Goal: Information Seeking & Learning: Learn about a topic

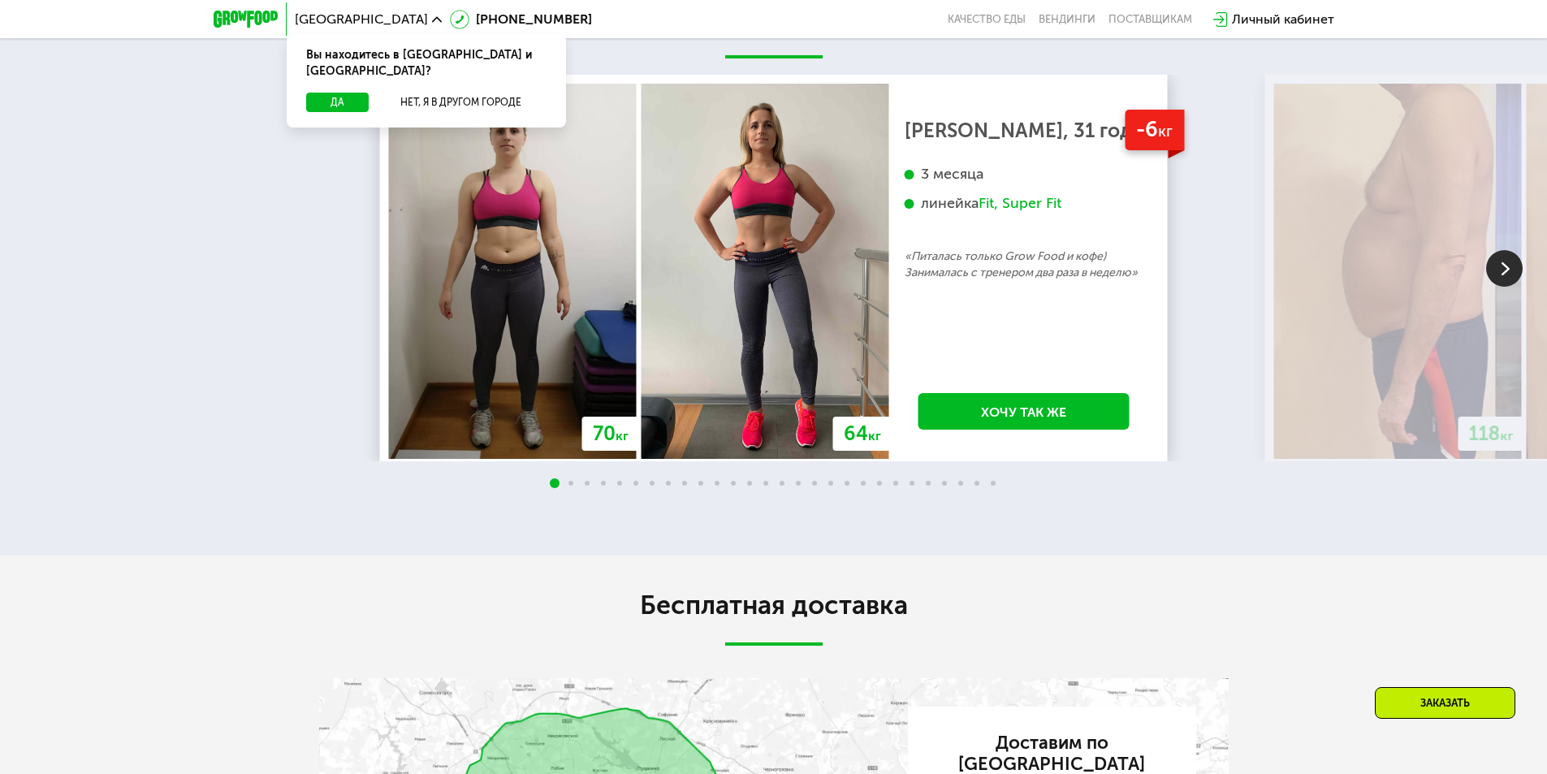
scroll to position [2352, 0]
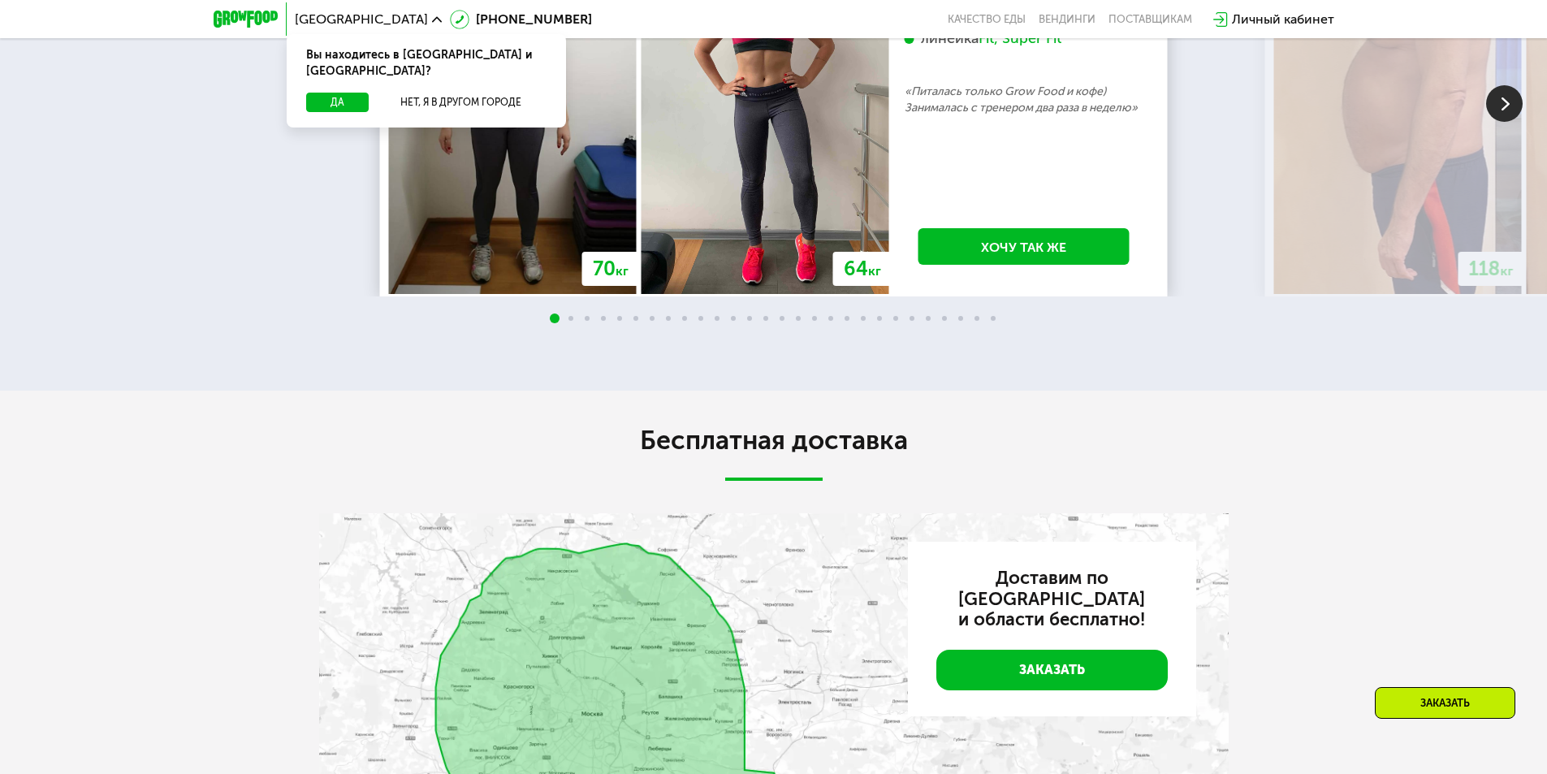
click at [568, 321] on div at bounding box center [773, 319] width 1547 height 13
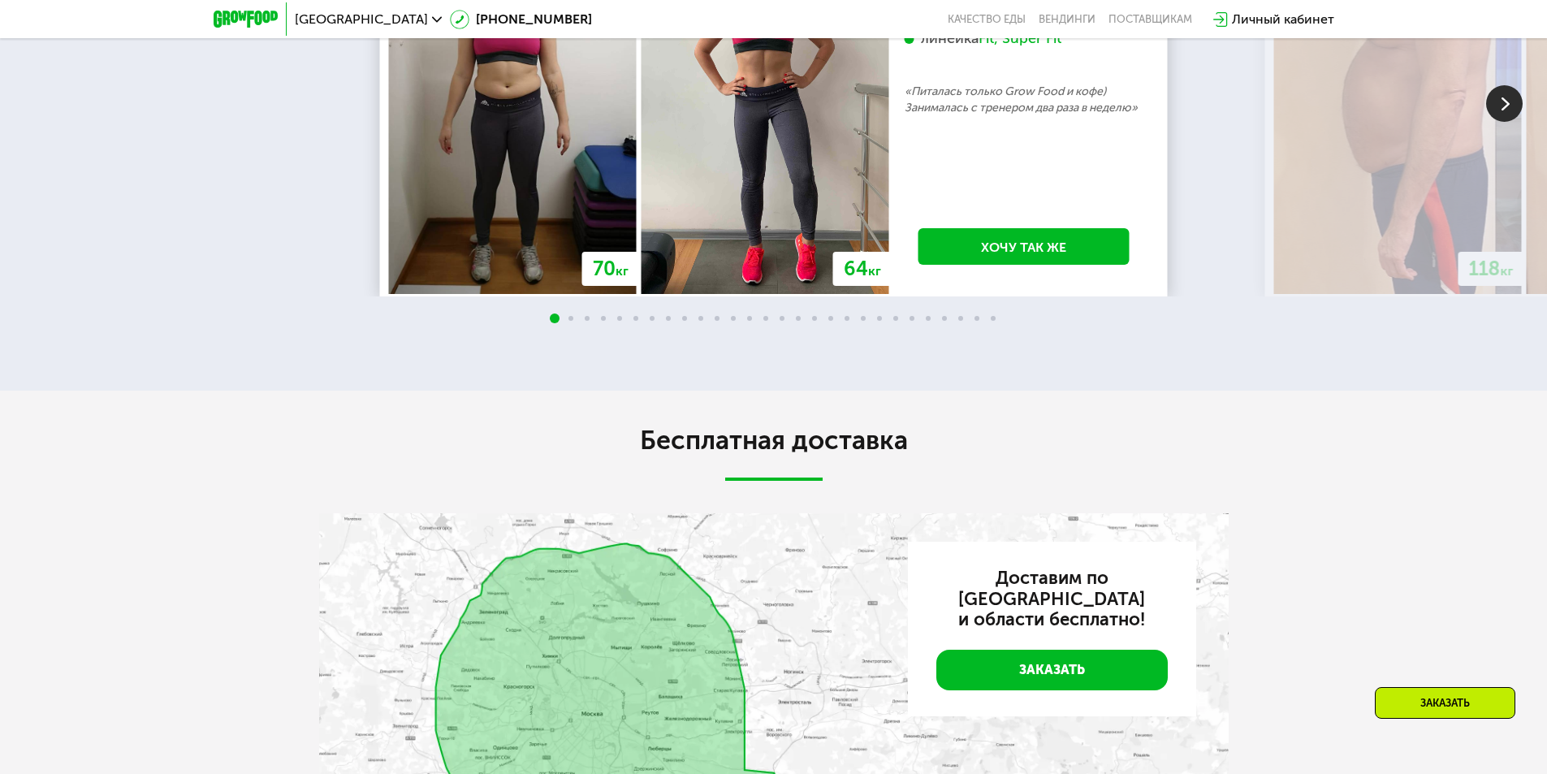
click at [570, 321] on div at bounding box center [773, 319] width 1547 height 13
click at [583, 322] on div at bounding box center [773, 319] width 1547 height 13
click at [586, 321] on span at bounding box center [587, 318] width 5 height 5
click at [1520, 103] on img at bounding box center [1505, 103] width 37 height 37
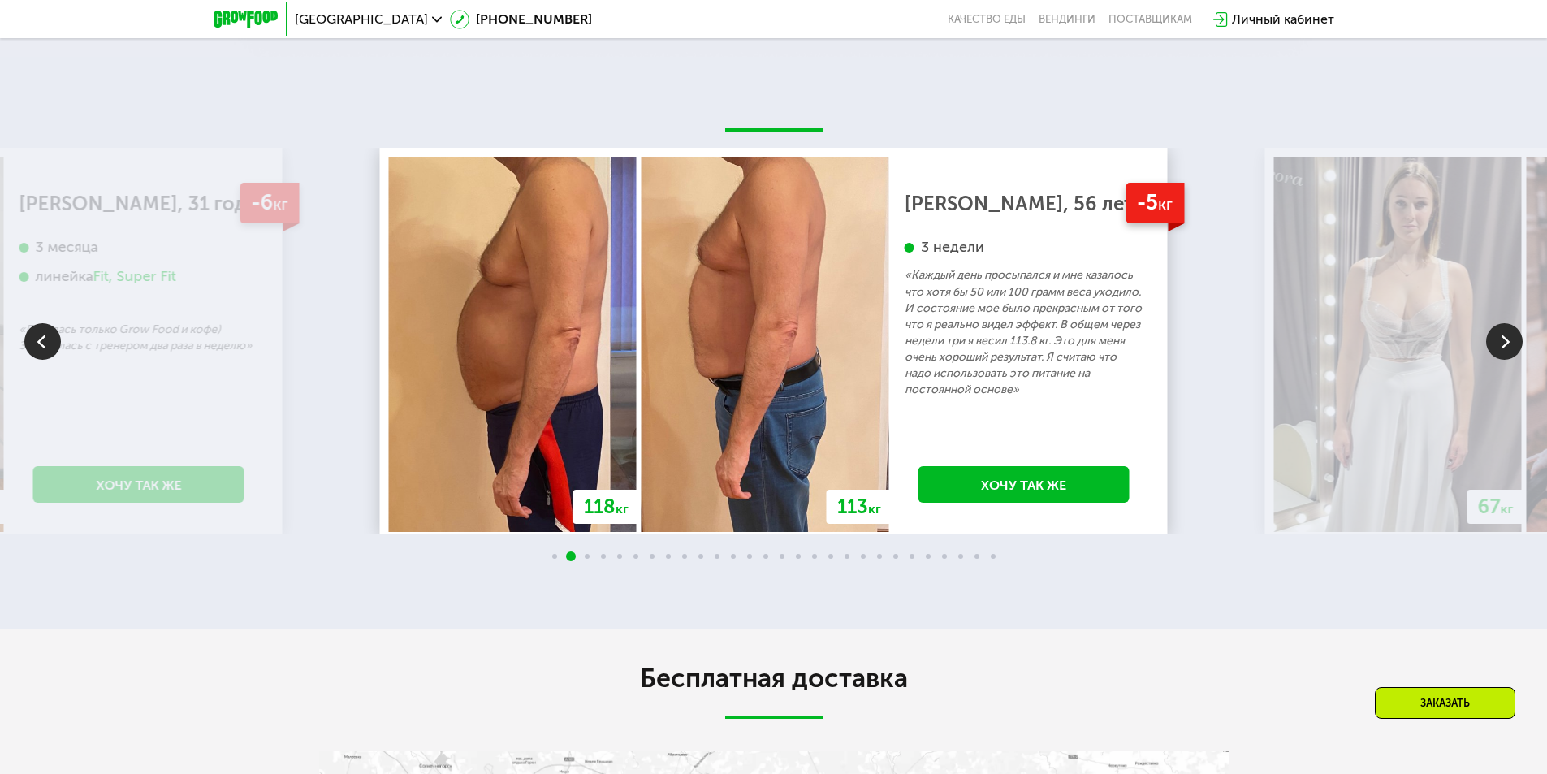
scroll to position [2109, 0]
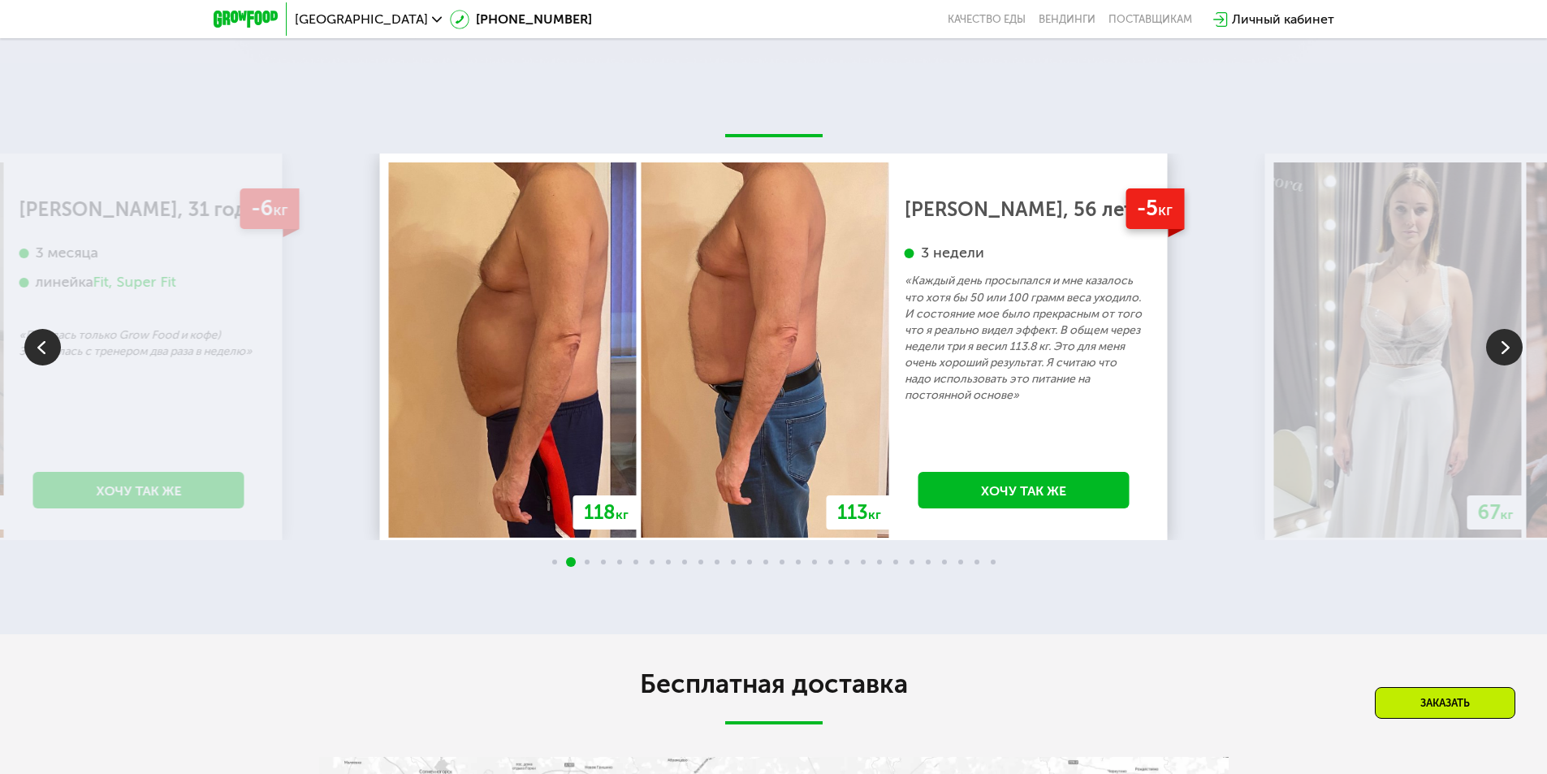
click at [1493, 358] on img at bounding box center [1505, 347] width 37 height 37
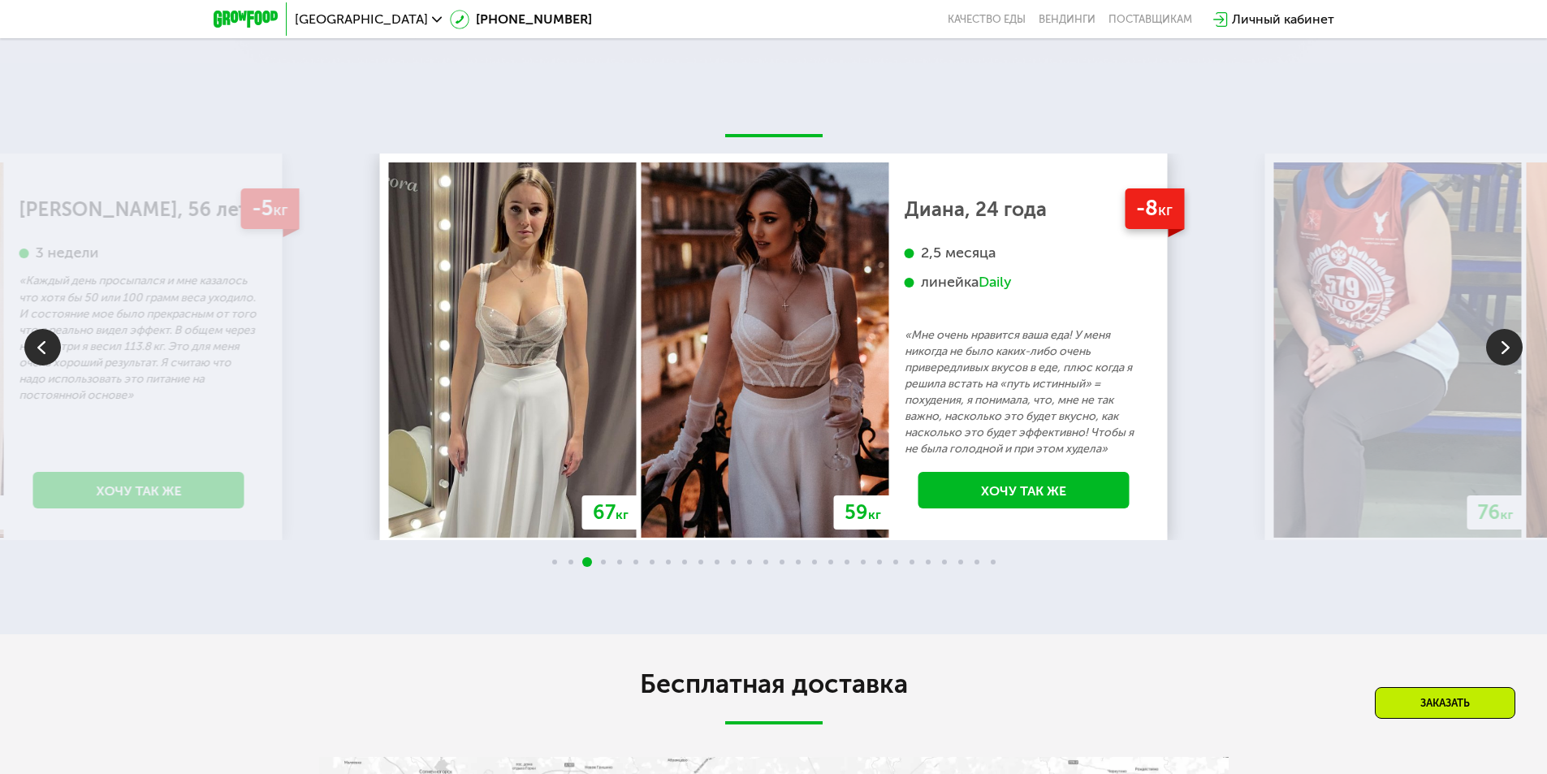
click at [55, 346] on div "70 кг 64 кг -6 кг [PERSON_NAME], 31 год 3 месяца линейка Fit, Super Fit «Питала…" at bounding box center [773, 362] width 1547 height 416
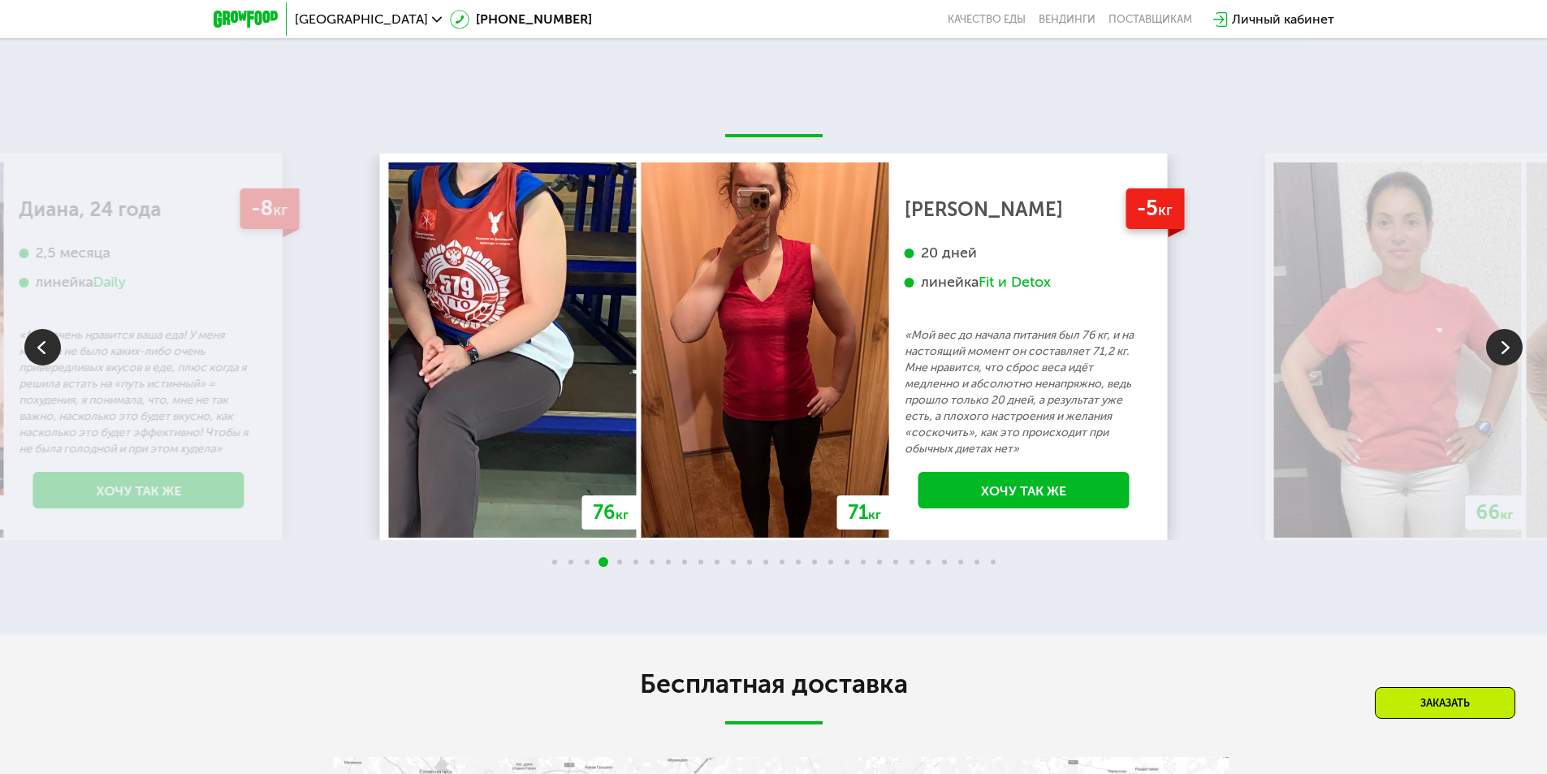
click at [55, 346] on img at bounding box center [42, 347] width 37 height 37
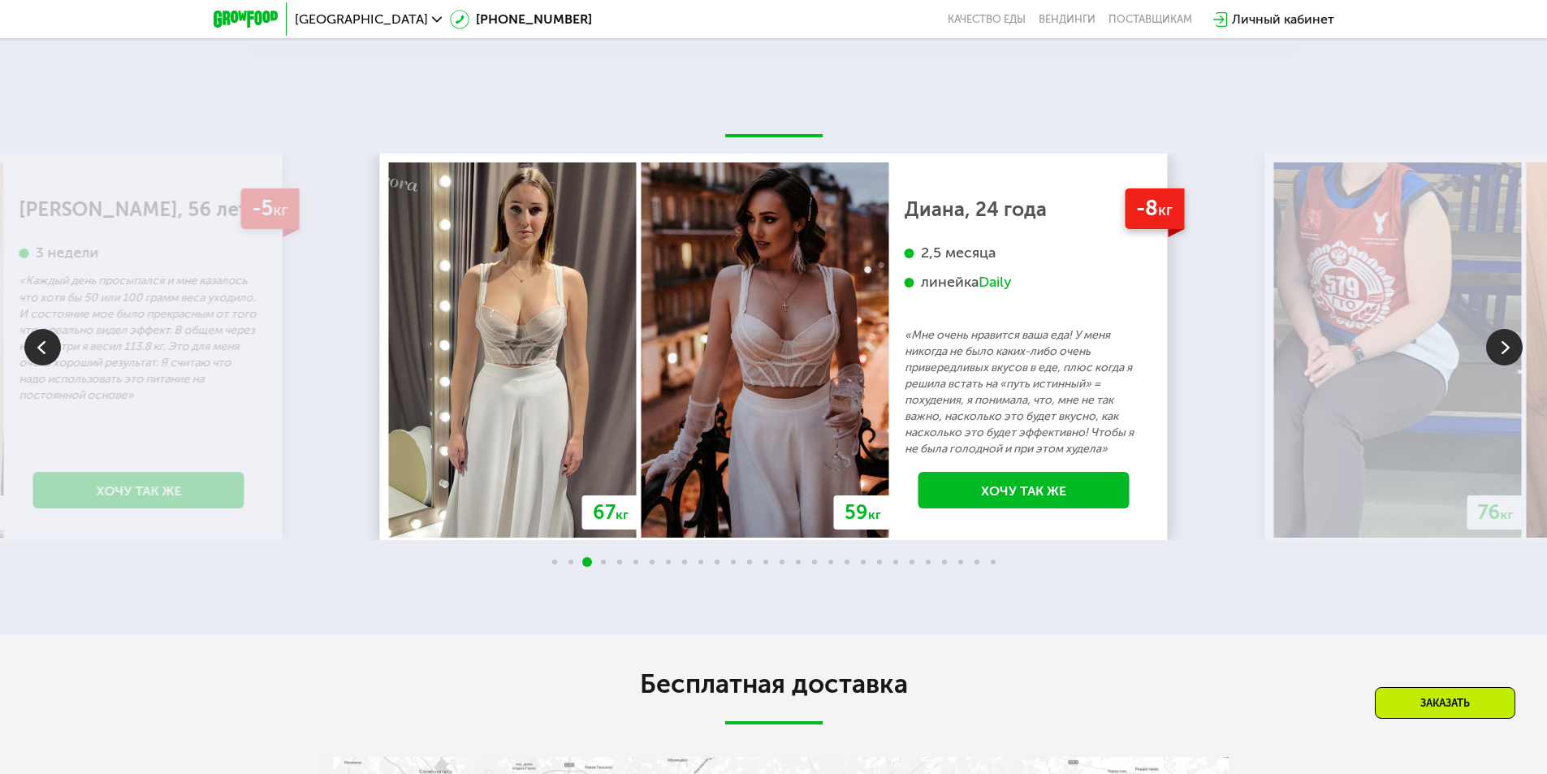
click at [55, 346] on img at bounding box center [42, 347] width 37 height 37
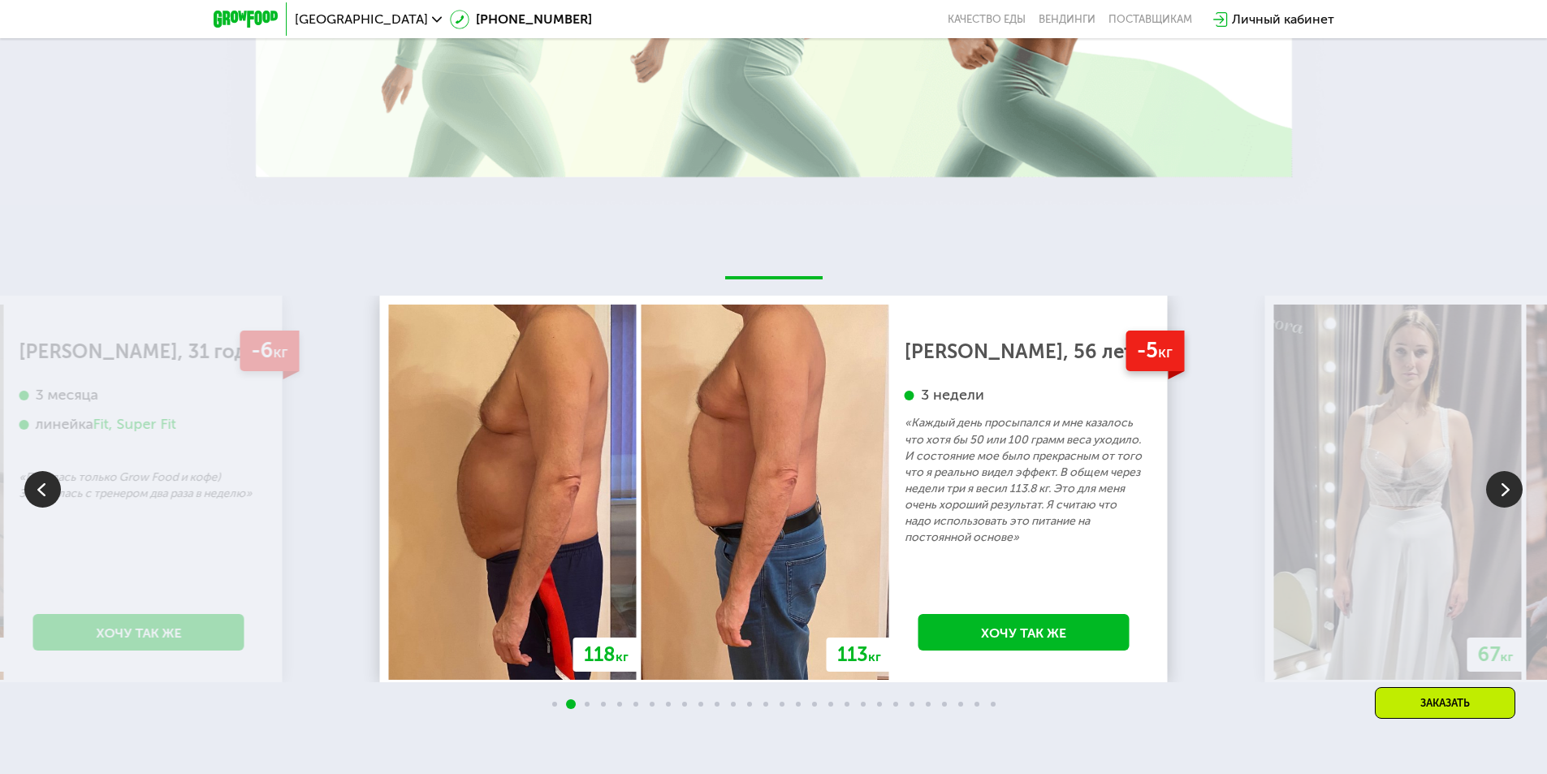
scroll to position [1946, 0]
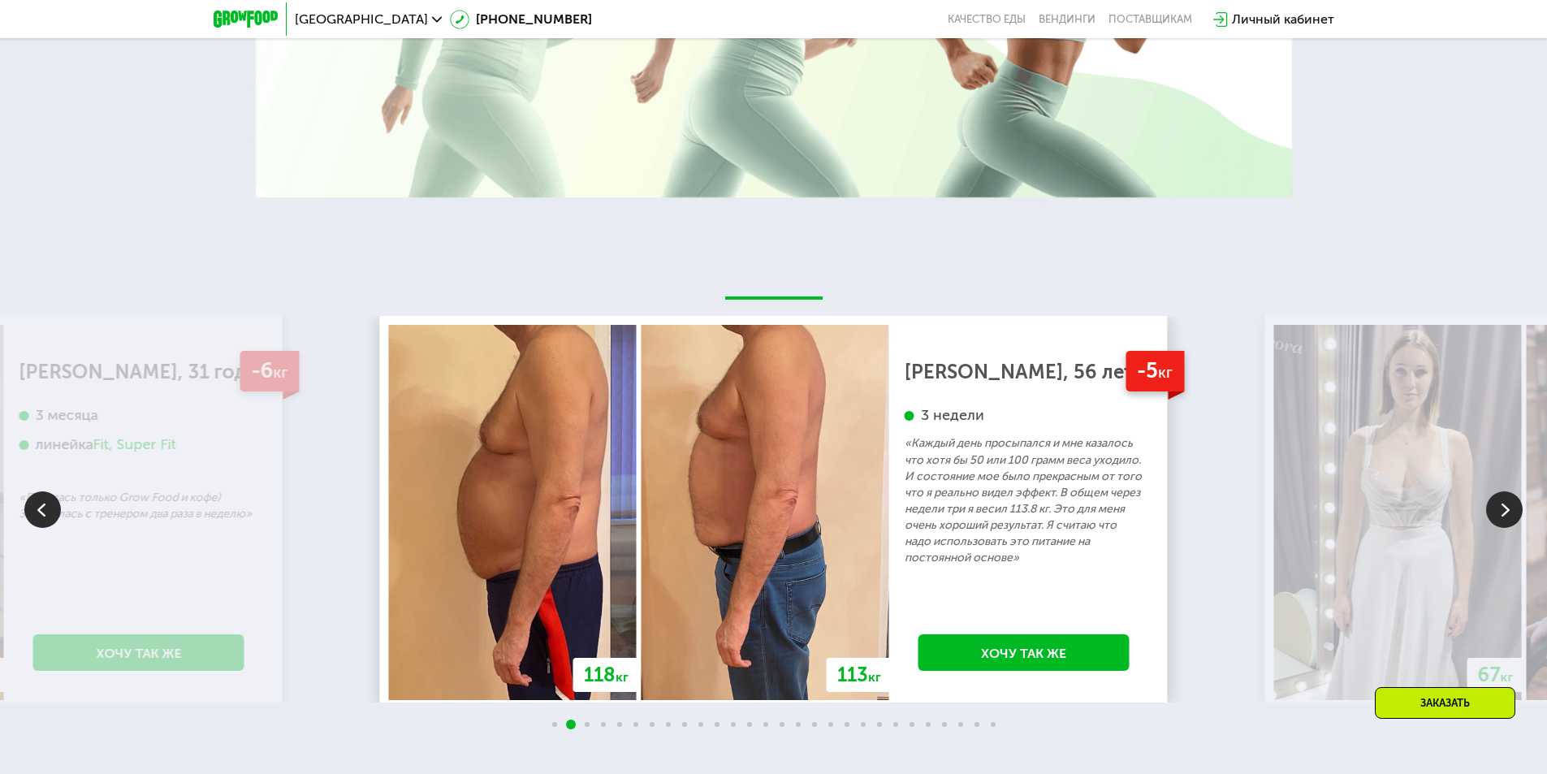
click at [1510, 499] on img at bounding box center [1505, 509] width 37 height 37
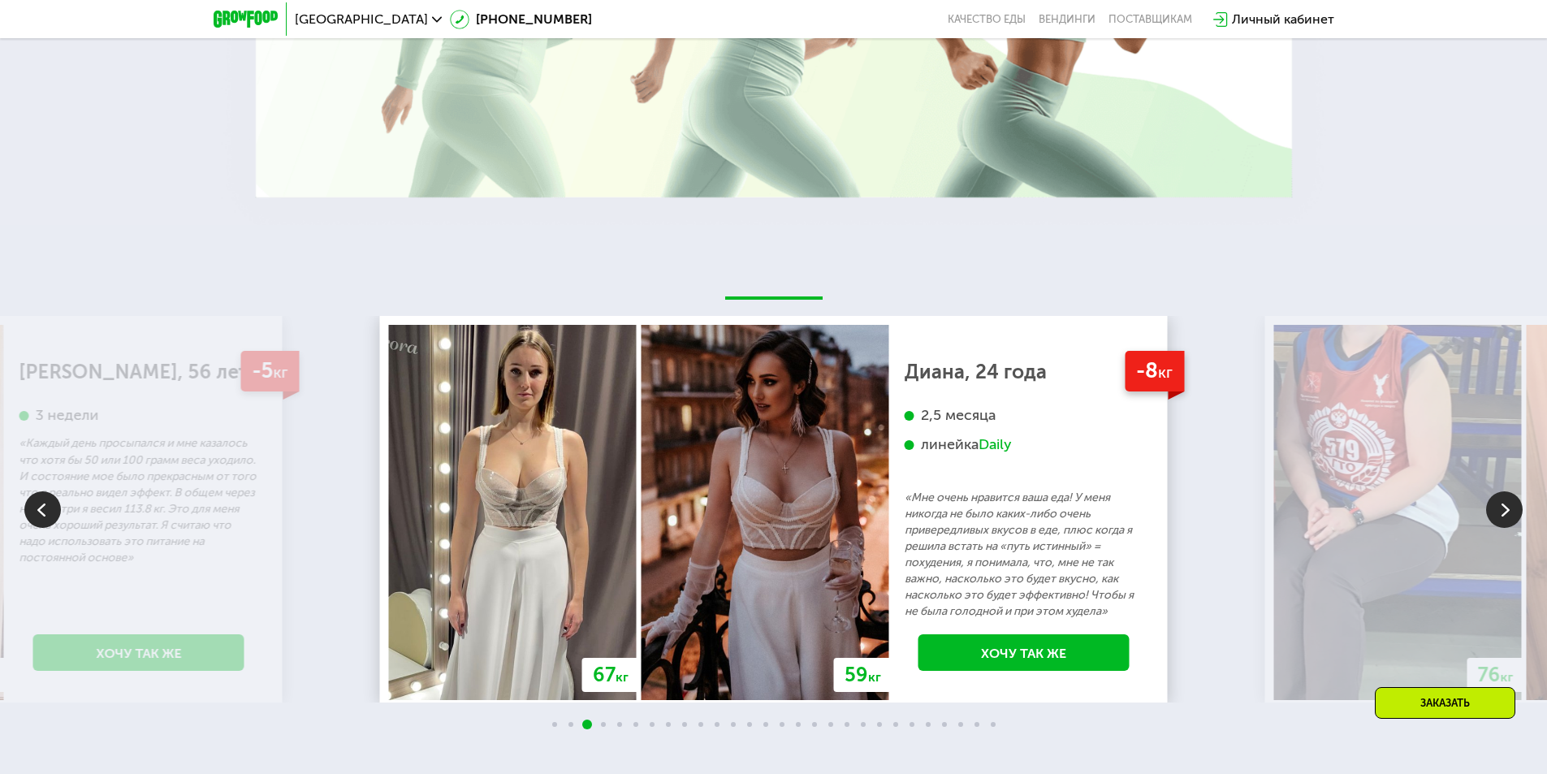
click at [1510, 499] on img at bounding box center [1505, 509] width 37 height 37
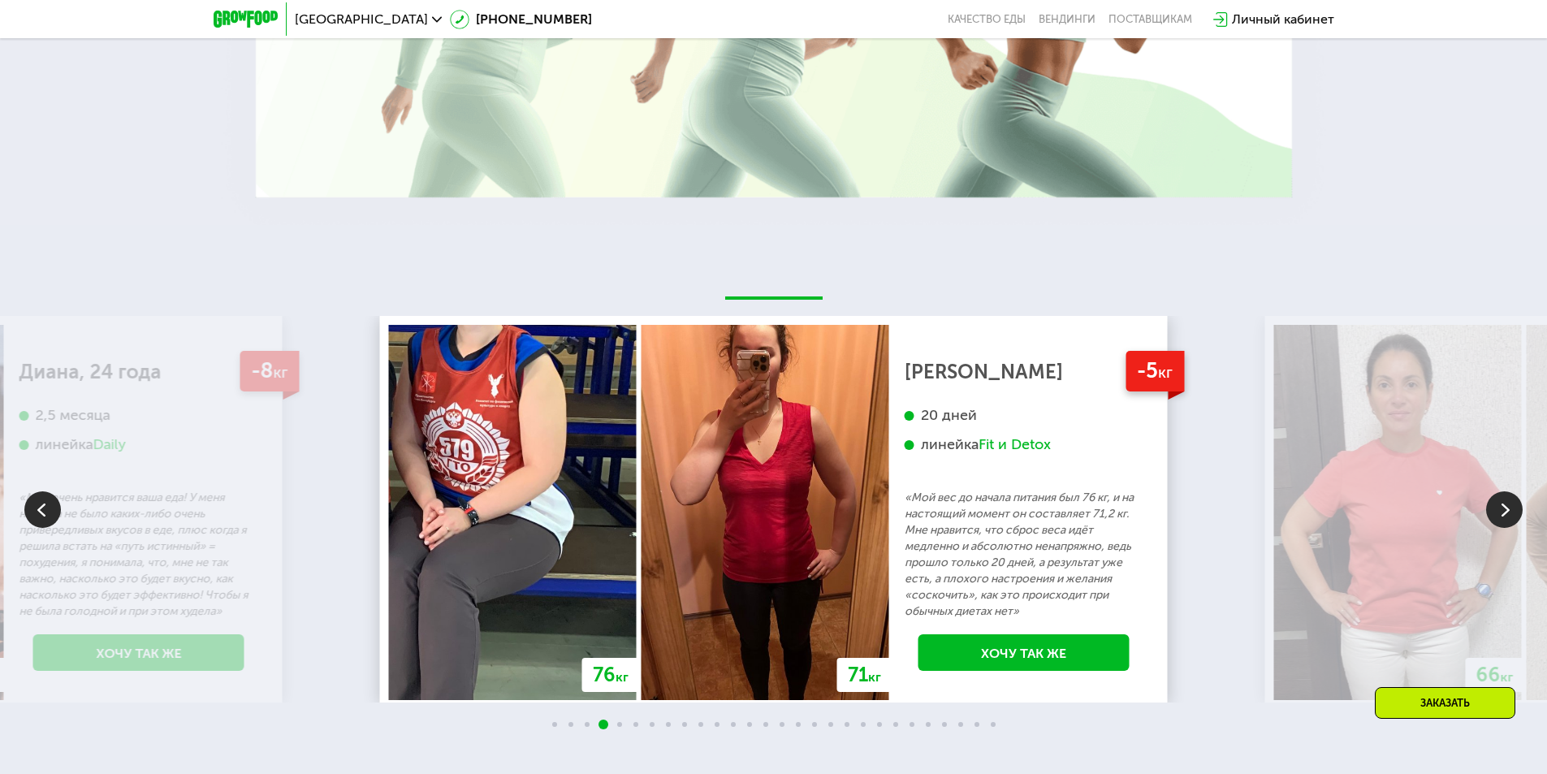
click at [1510, 499] on img at bounding box center [1505, 509] width 37 height 37
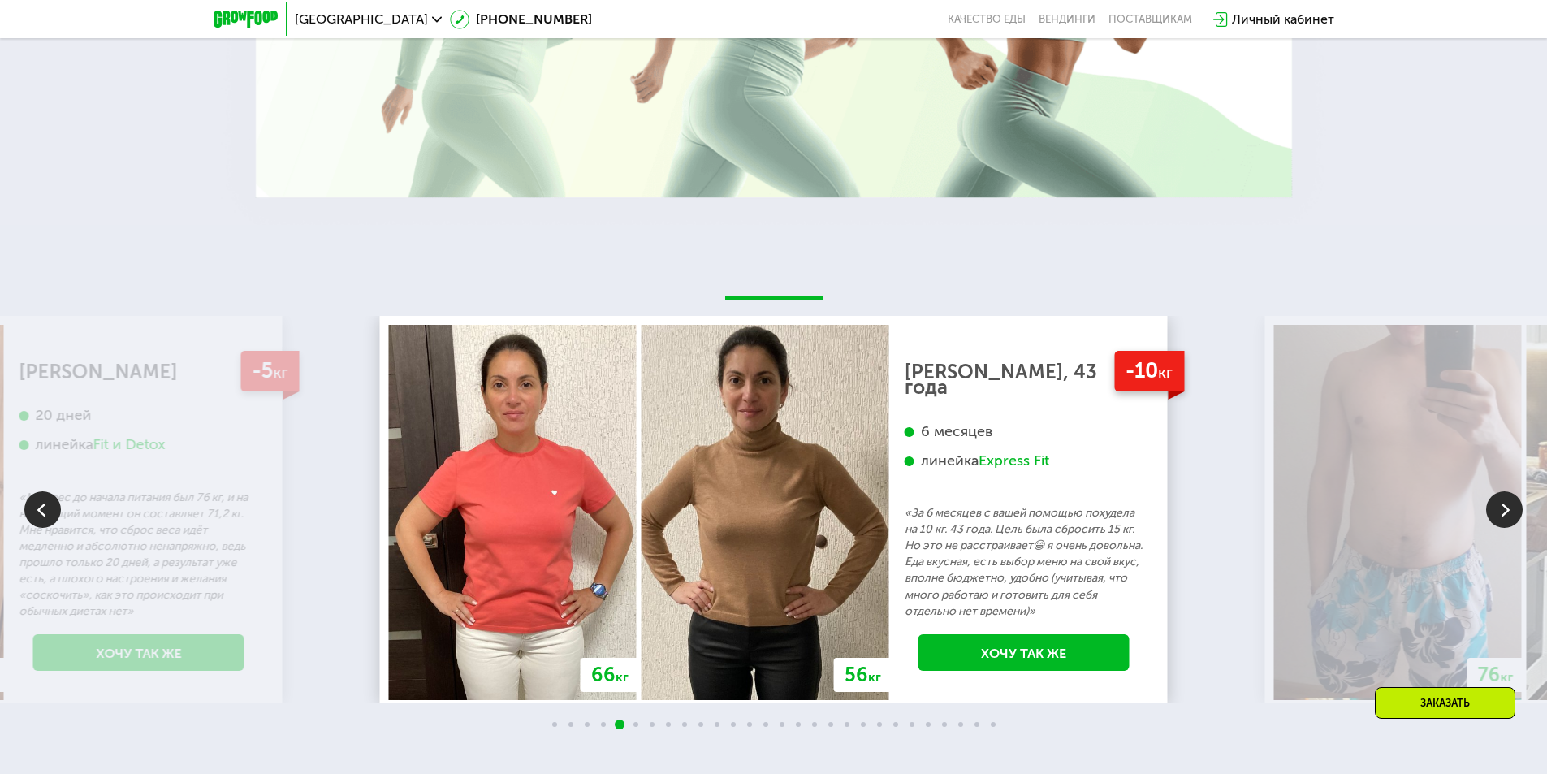
click at [1510, 500] on img at bounding box center [1505, 509] width 37 height 37
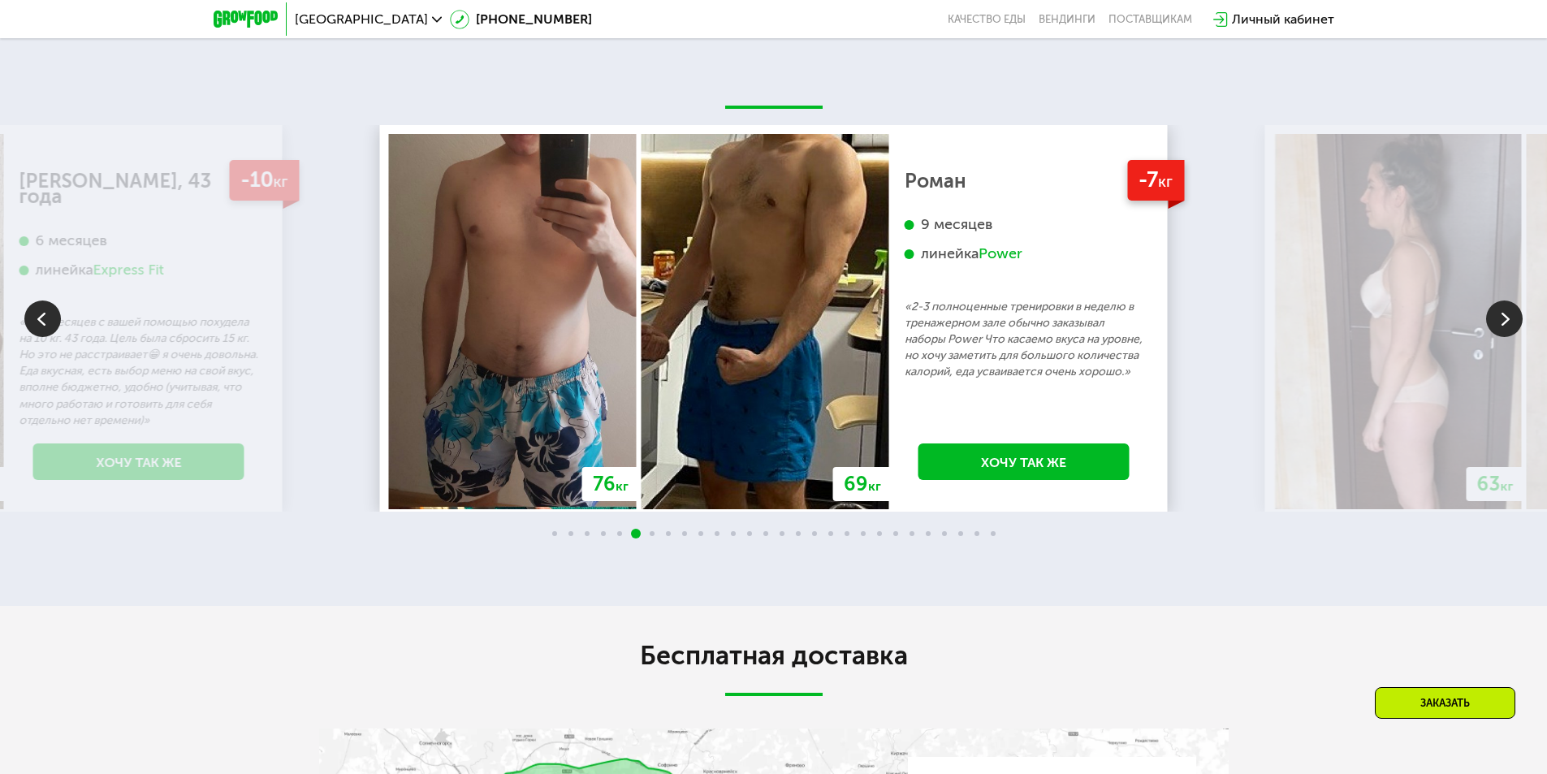
scroll to position [2109, 0]
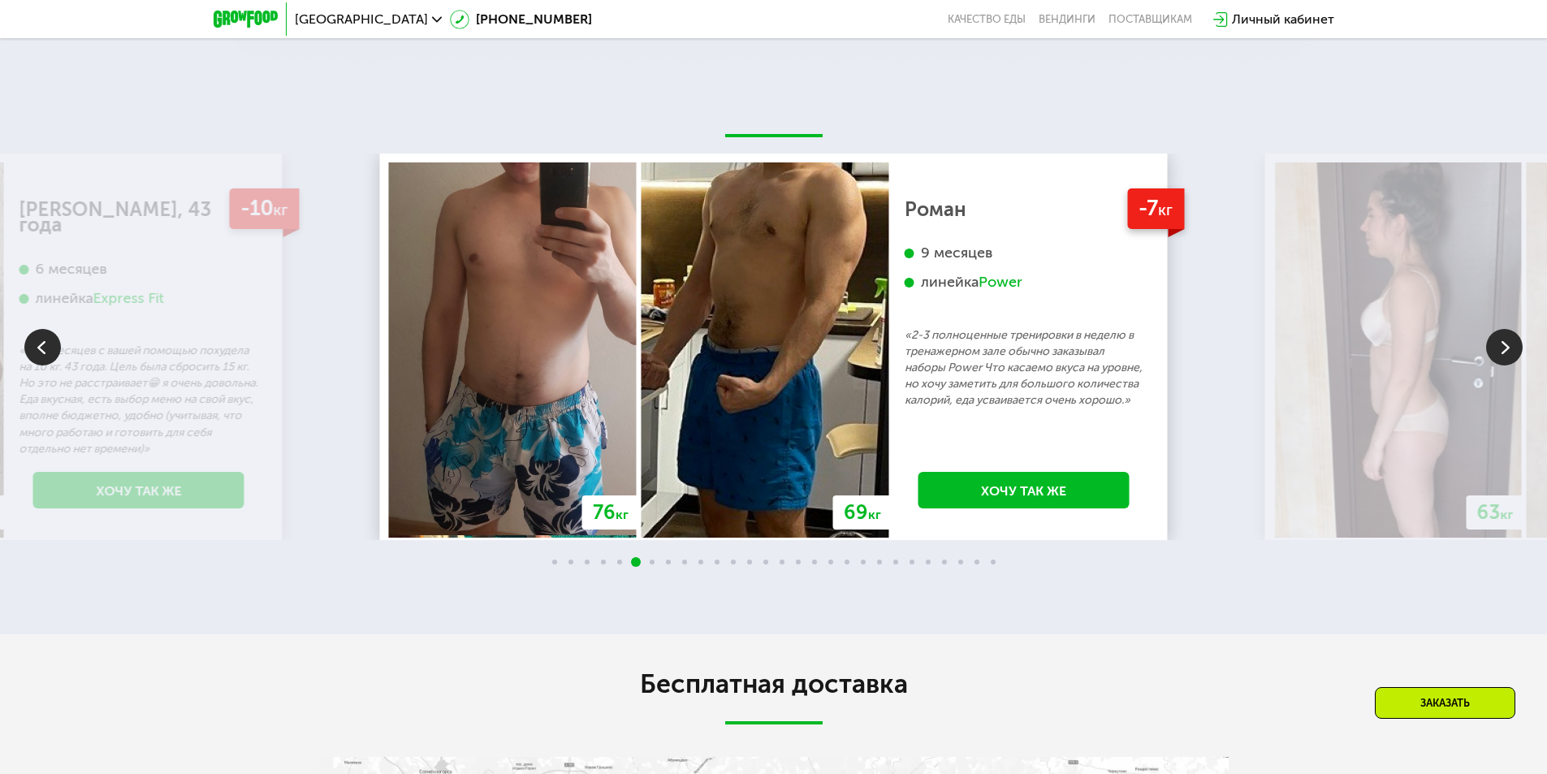
click at [1491, 351] on img at bounding box center [1505, 347] width 37 height 37
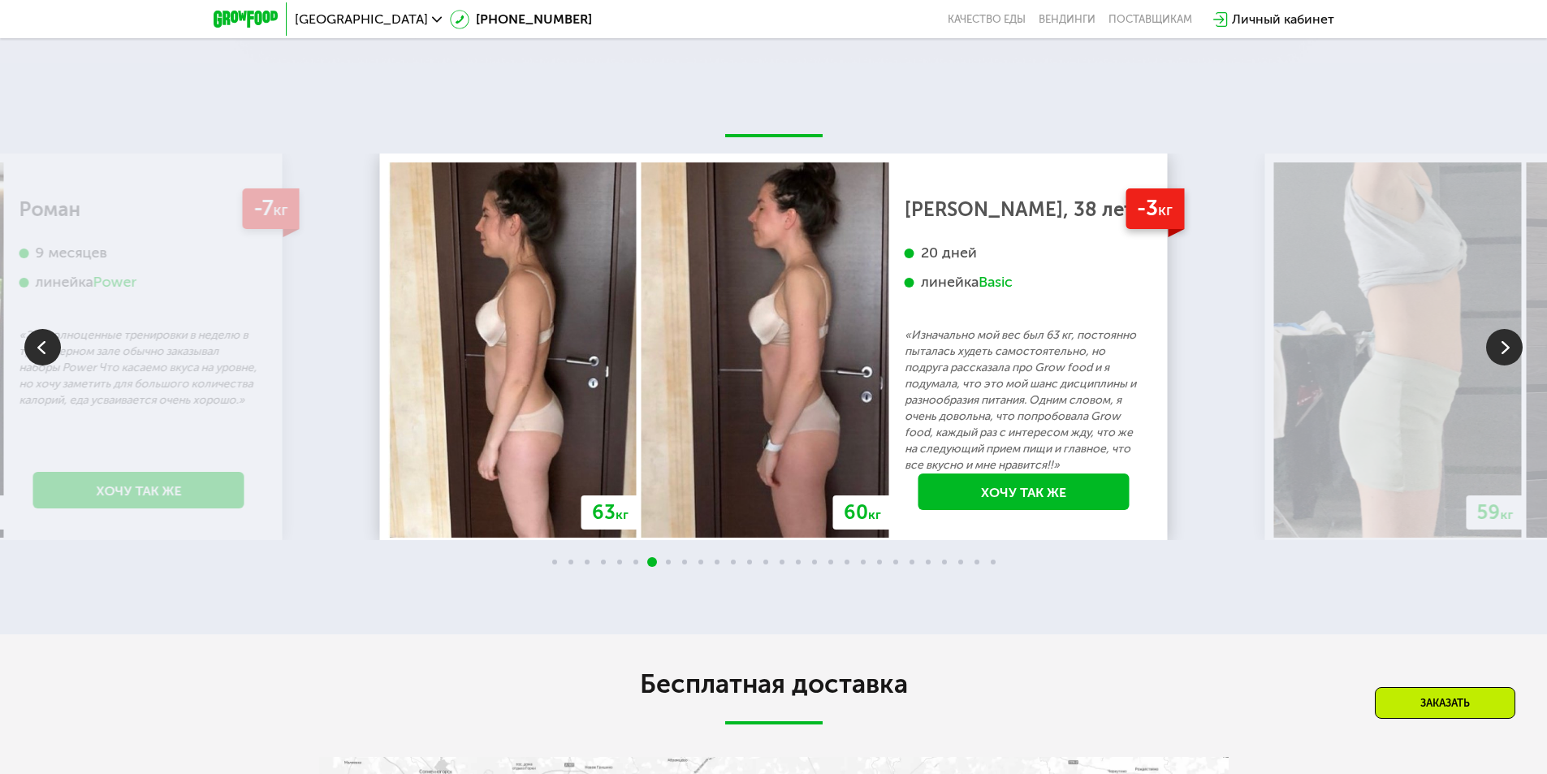
click at [1491, 351] on img at bounding box center [1505, 347] width 37 height 37
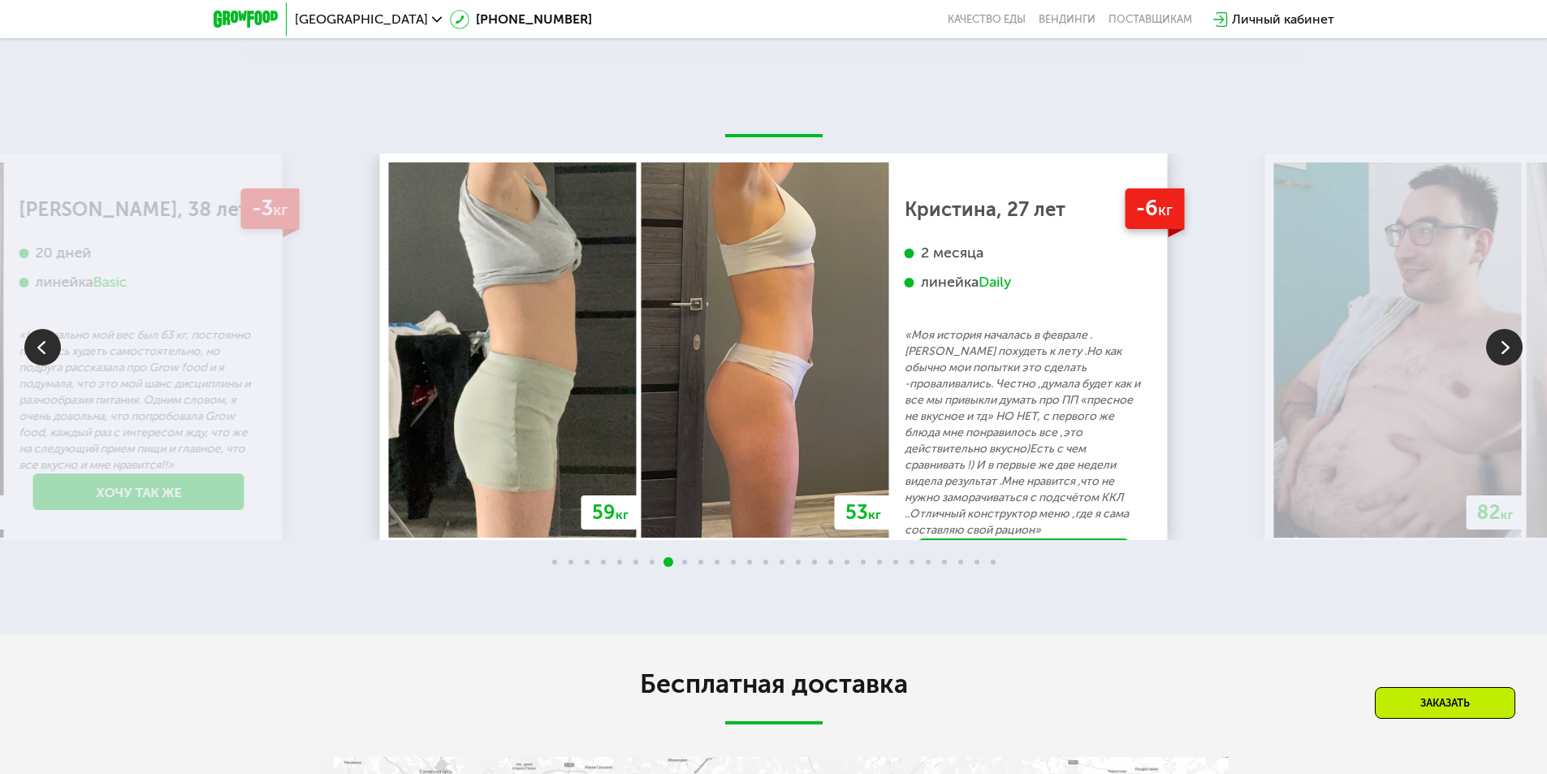
click at [1511, 357] on img at bounding box center [1505, 347] width 37 height 37
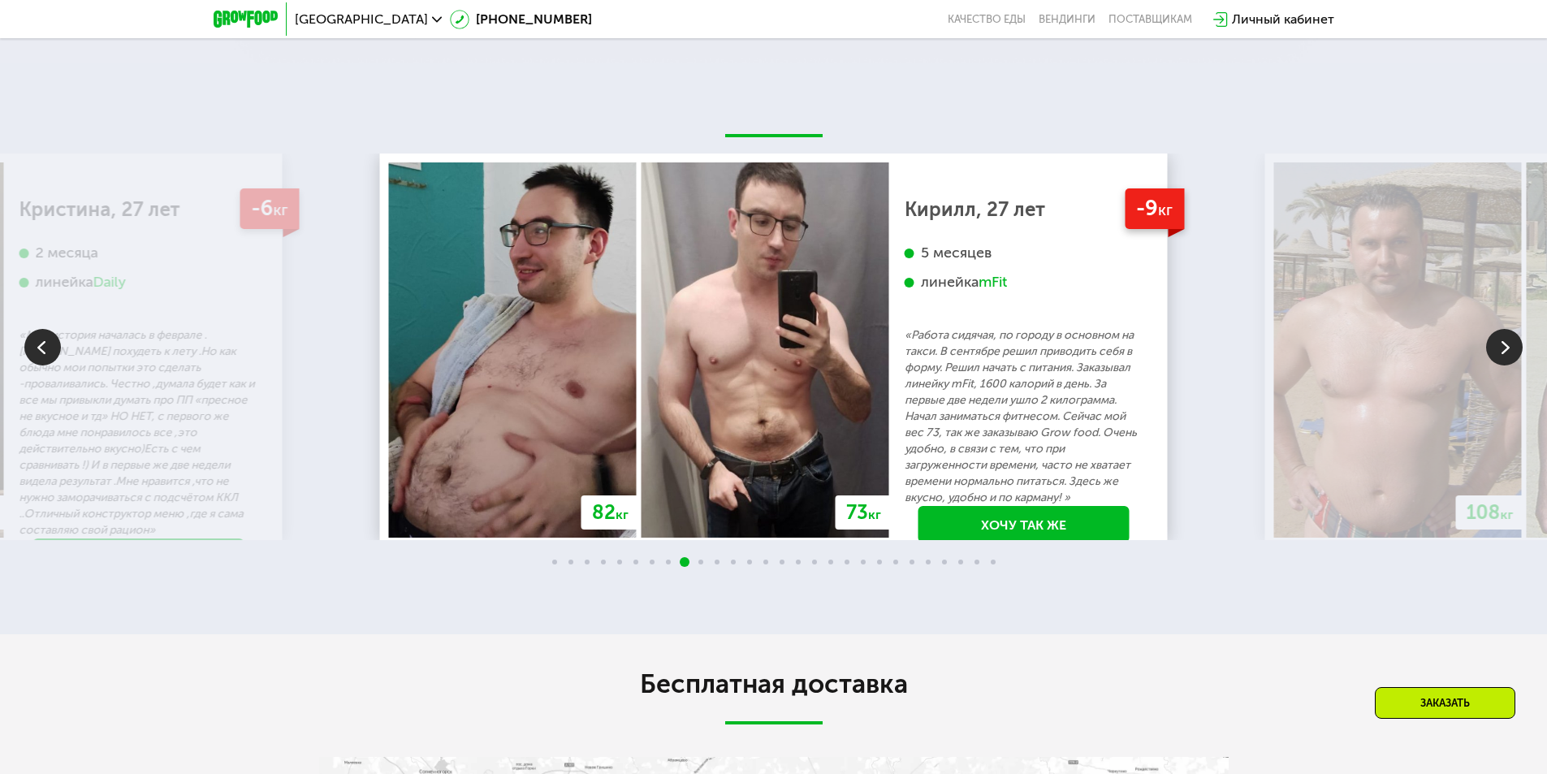
click at [1499, 348] on img at bounding box center [1505, 347] width 37 height 37
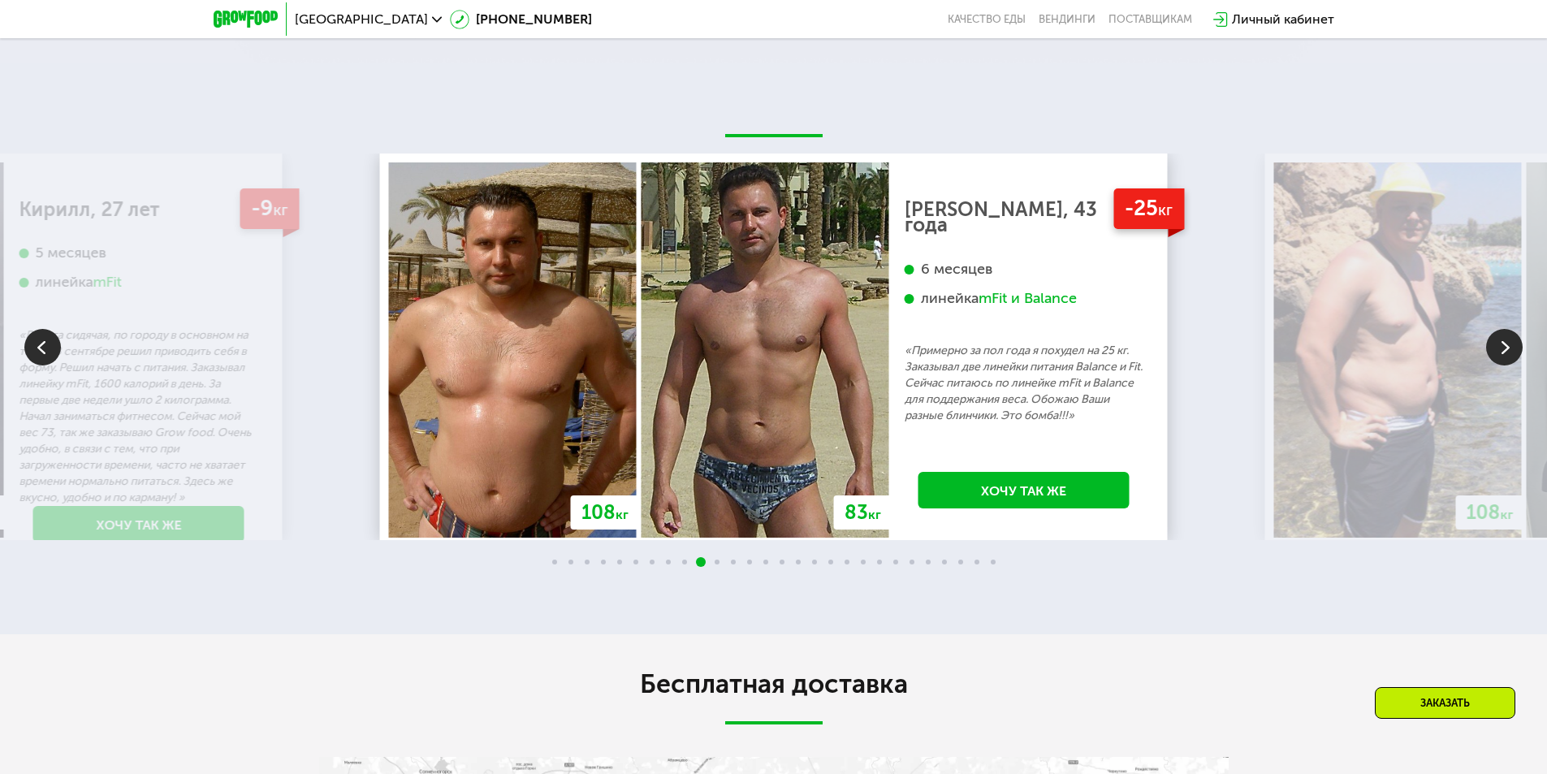
click at [63, 361] on p "«Работа сидячая, по городу в основном на такси. В сентябре решил приводить себя…" at bounding box center [138, 416] width 239 height 179
click at [45, 353] on img at bounding box center [42, 347] width 37 height 37
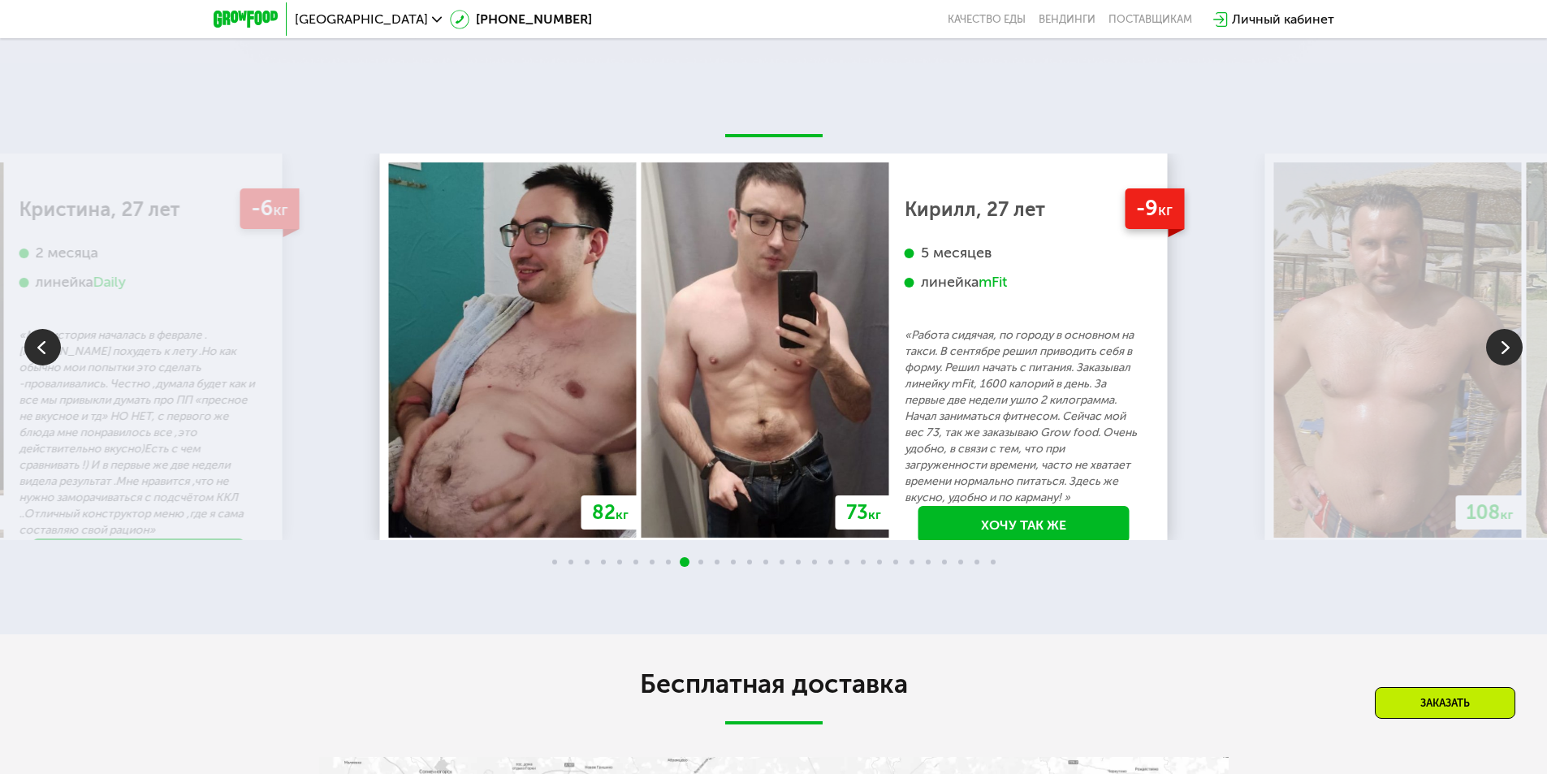
click at [1508, 345] on img at bounding box center [1505, 347] width 37 height 37
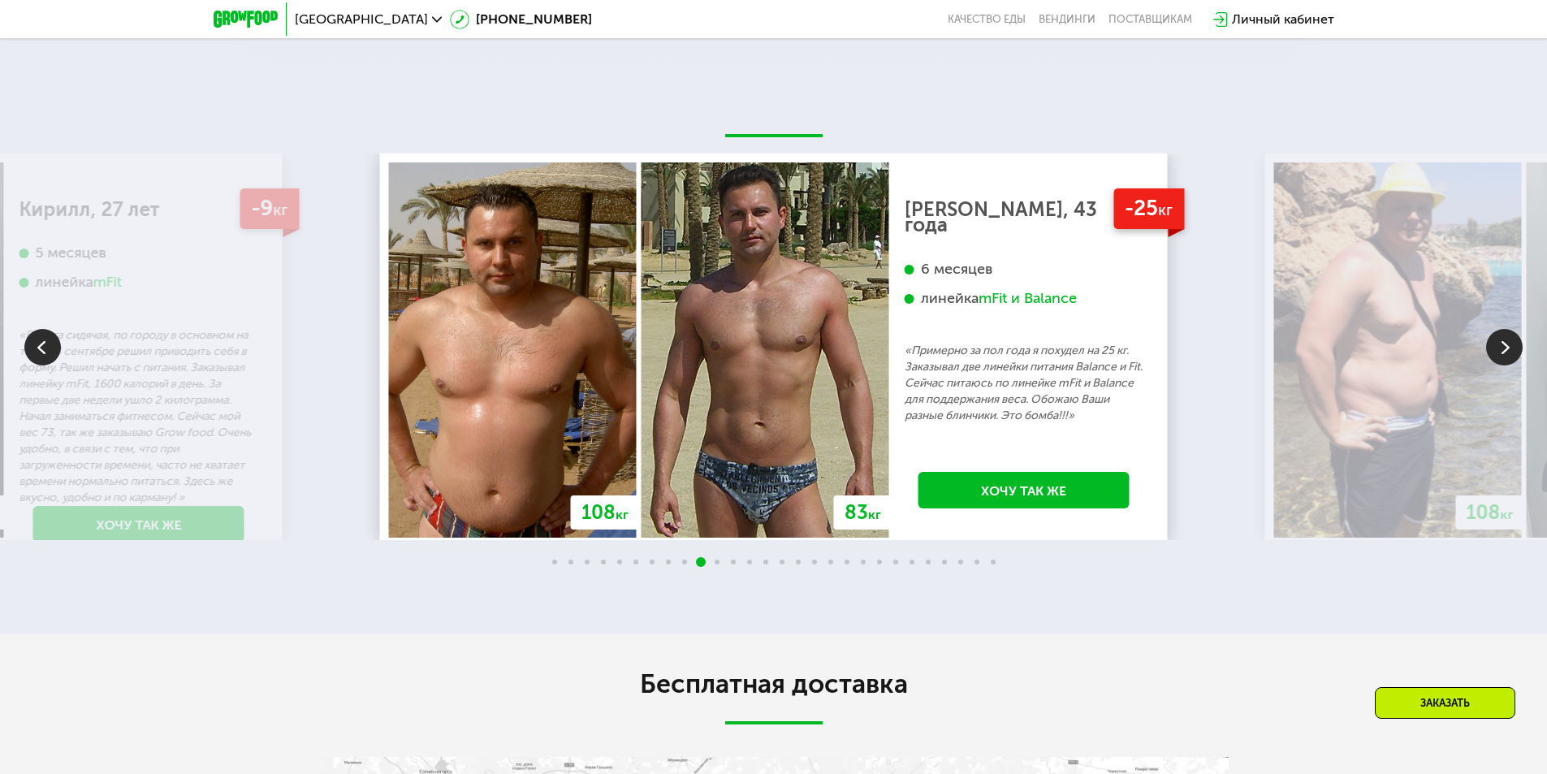
click at [39, 352] on img at bounding box center [42, 347] width 37 height 37
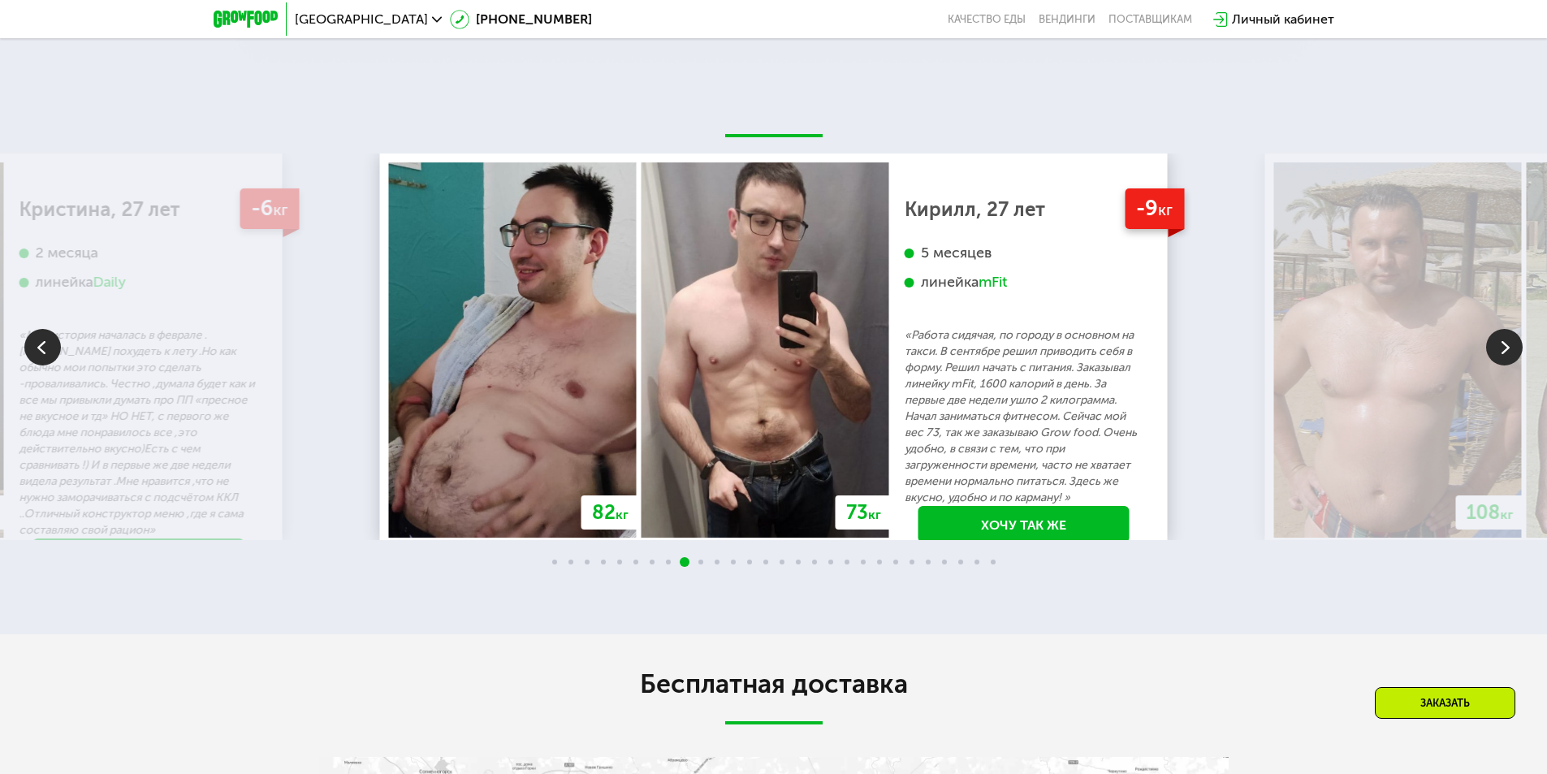
click at [1504, 354] on img at bounding box center [1505, 347] width 37 height 37
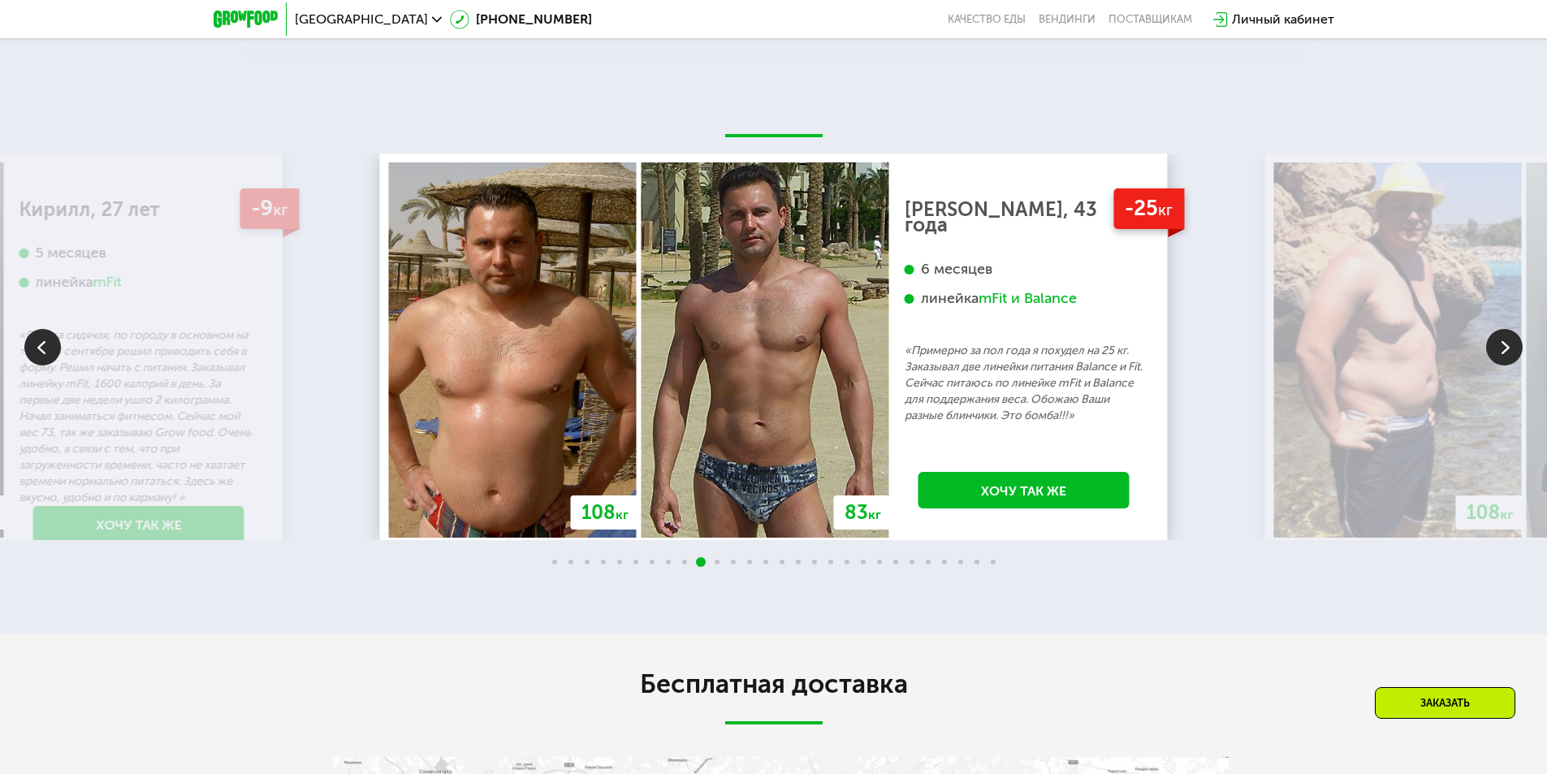
click at [1504, 354] on img at bounding box center [1505, 347] width 37 height 37
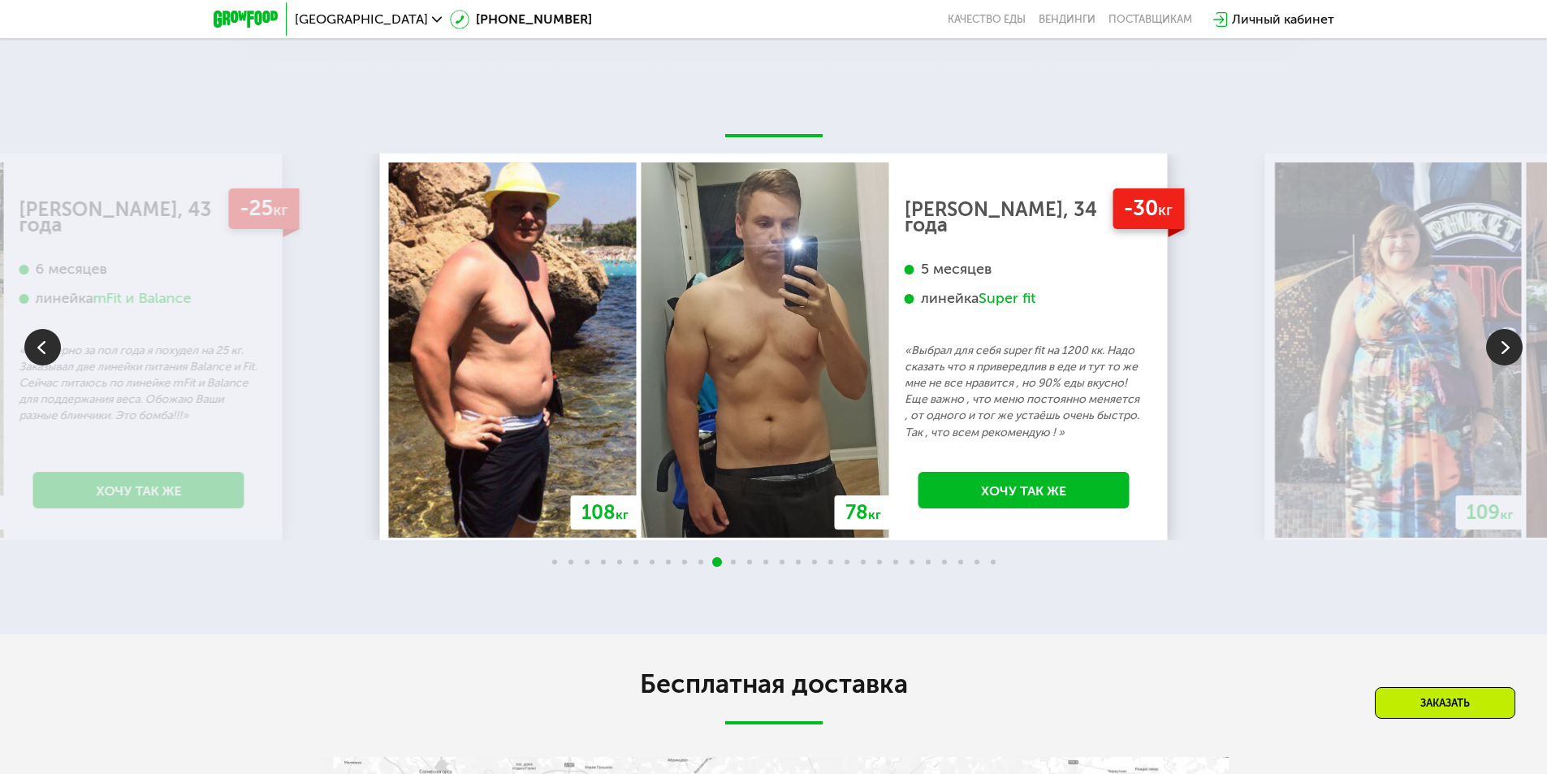
click at [1504, 354] on img at bounding box center [1505, 347] width 37 height 37
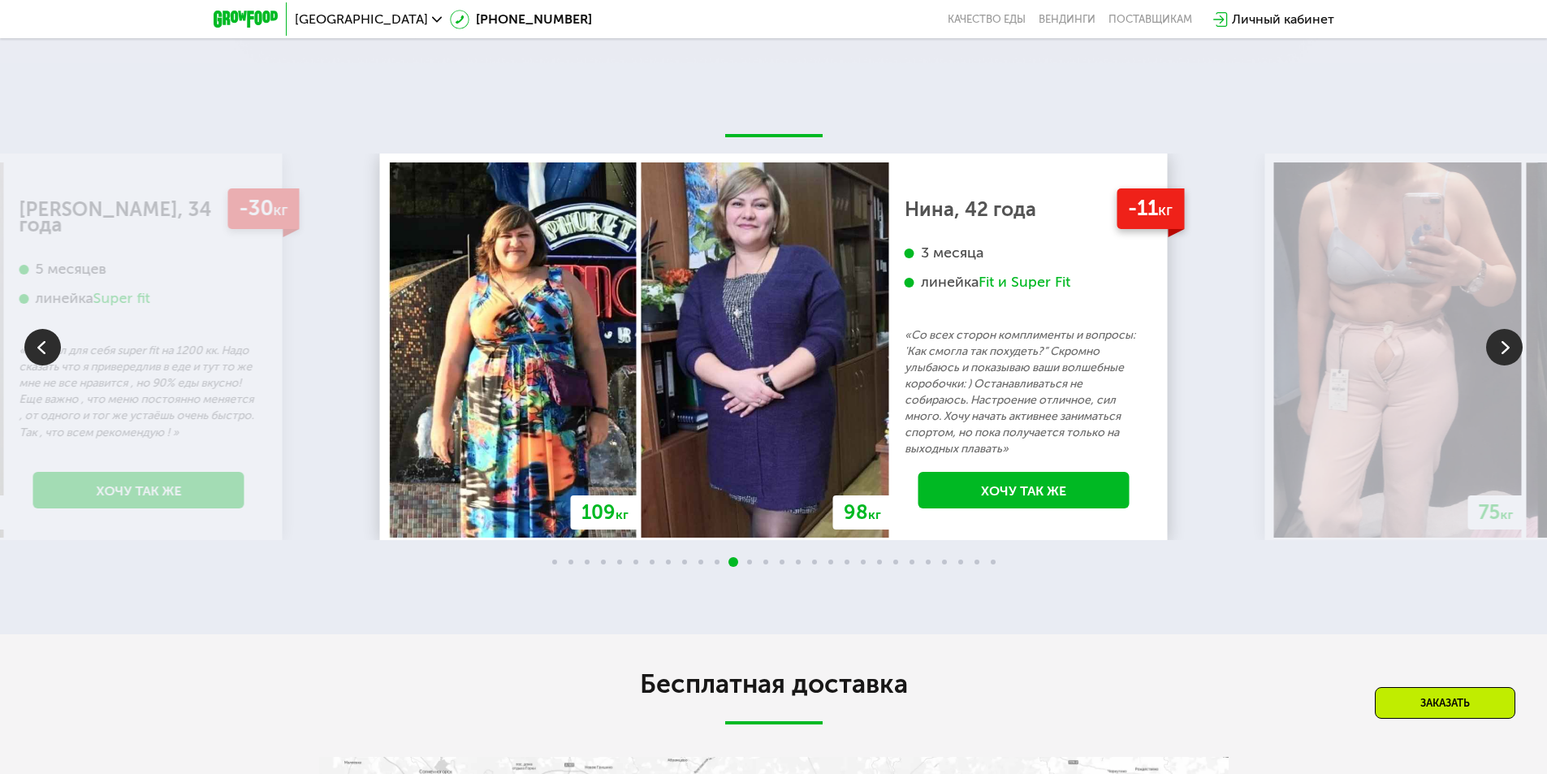
click at [1504, 354] on img at bounding box center [1505, 347] width 37 height 37
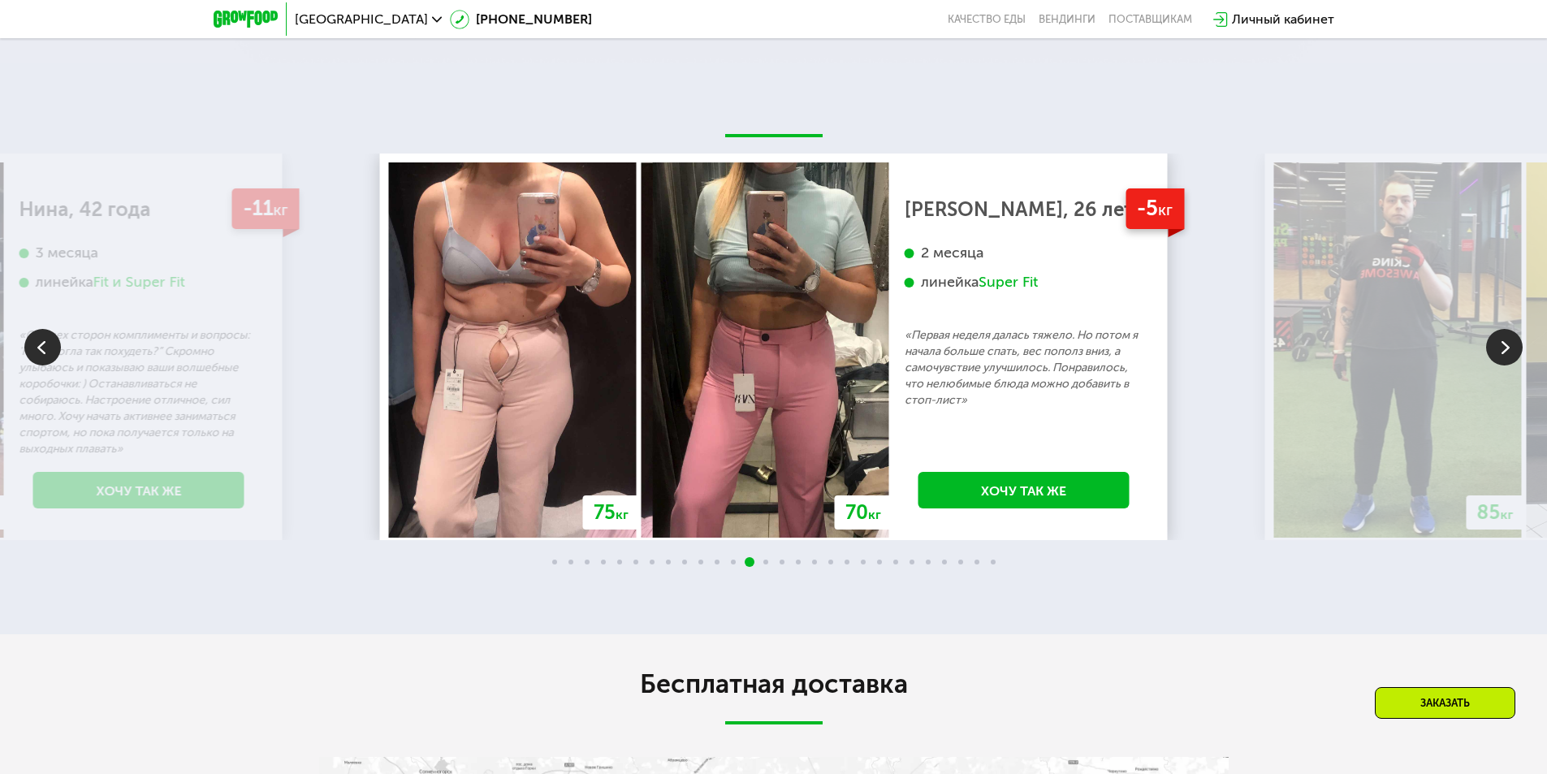
click at [1504, 354] on img at bounding box center [1505, 347] width 37 height 37
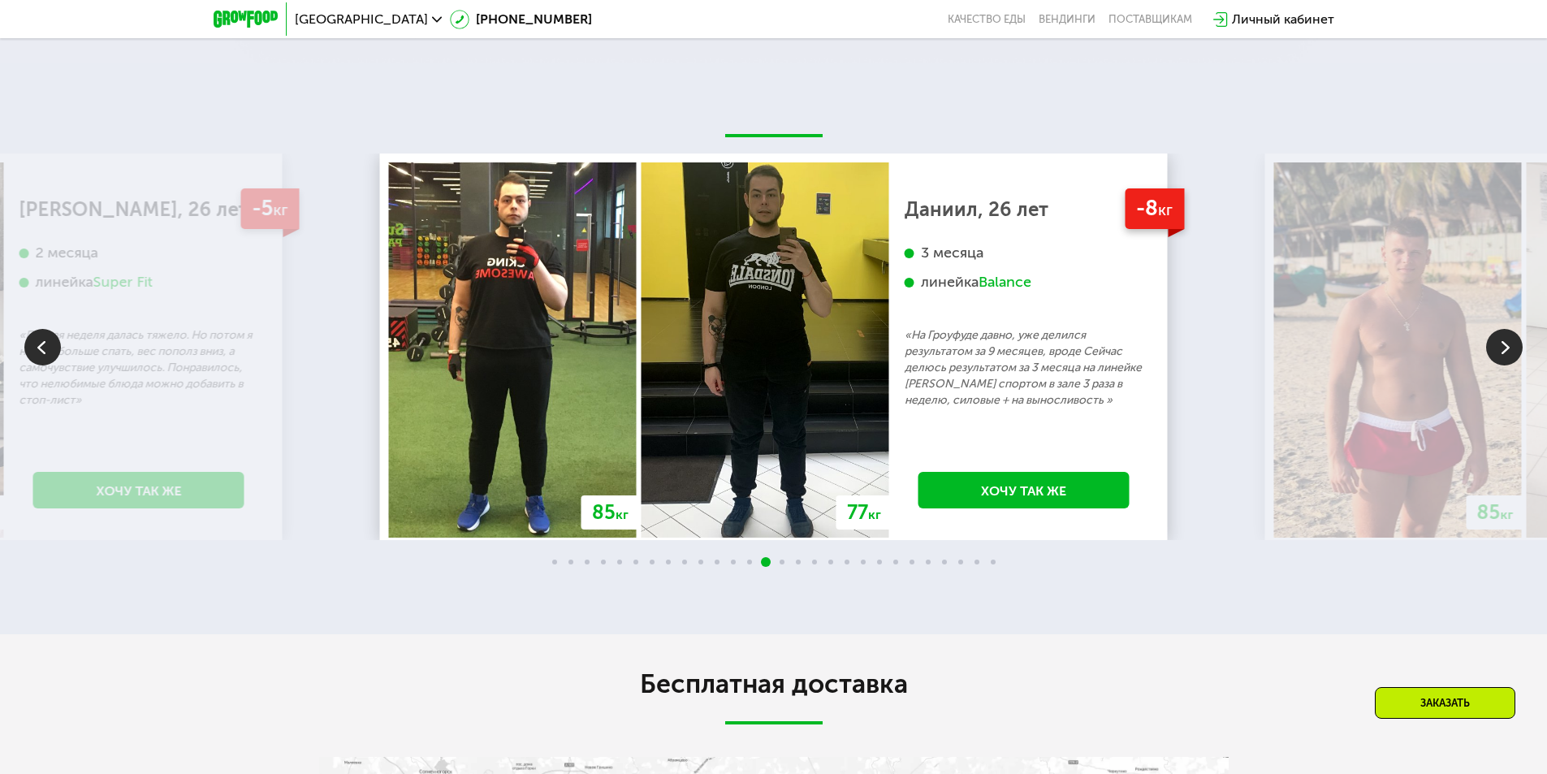
click at [1504, 354] on img at bounding box center [1505, 347] width 37 height 37
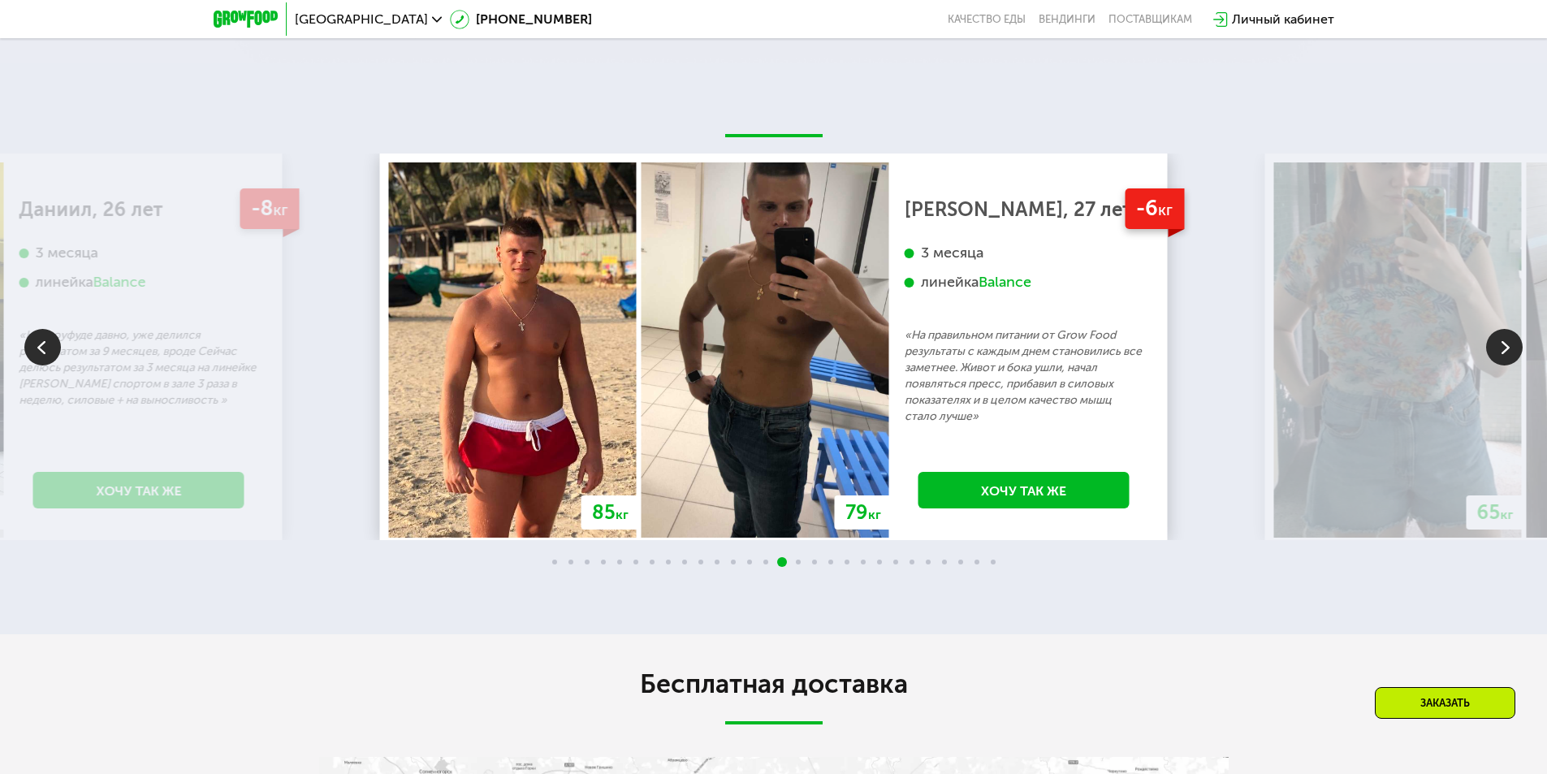
click at [1499, 353] on img at bounding box center [1505, 347] width 37 height 37
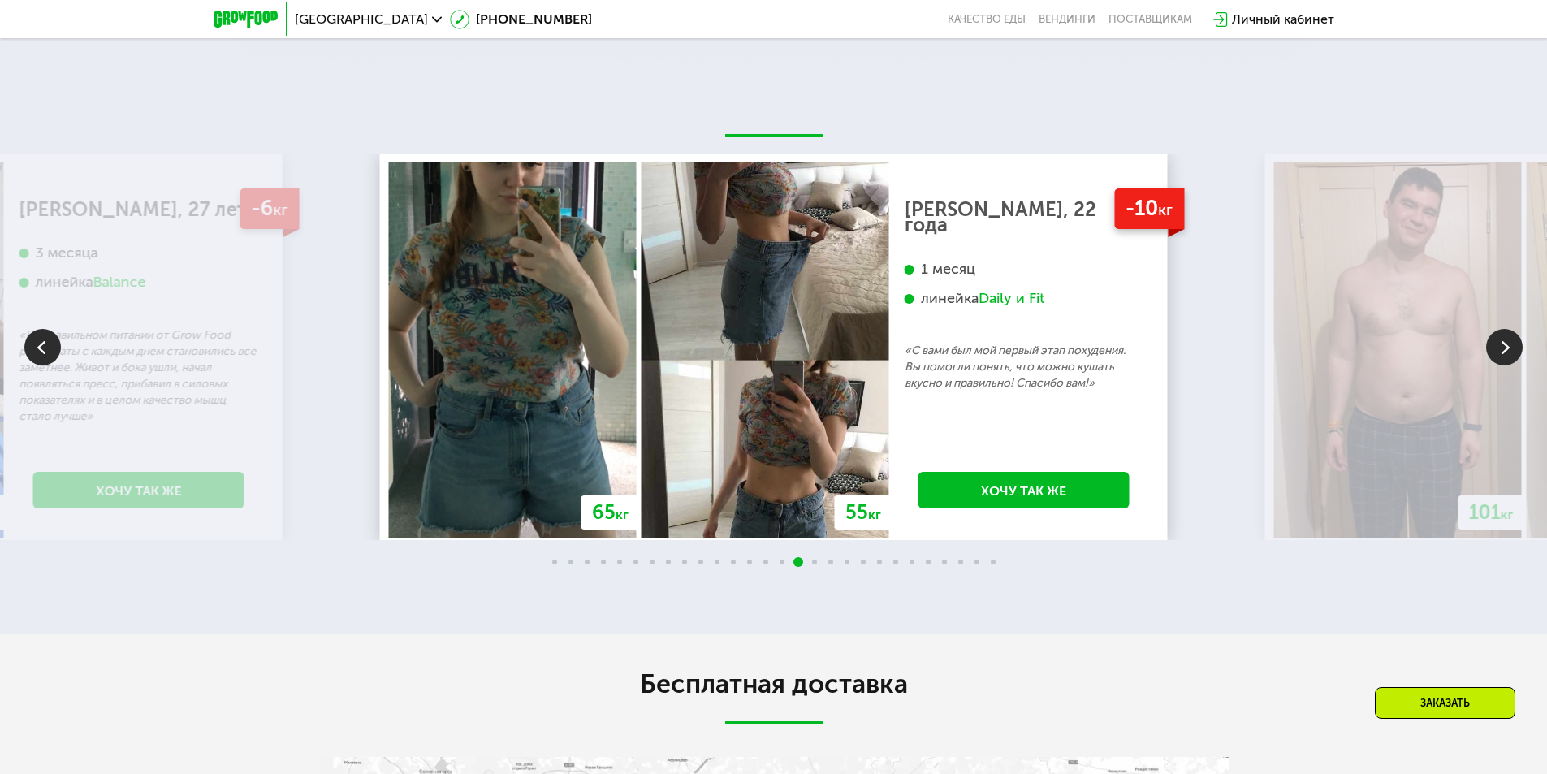
click at [1499, 353] on img at bounding box center [1505, 347] width 37 height 37
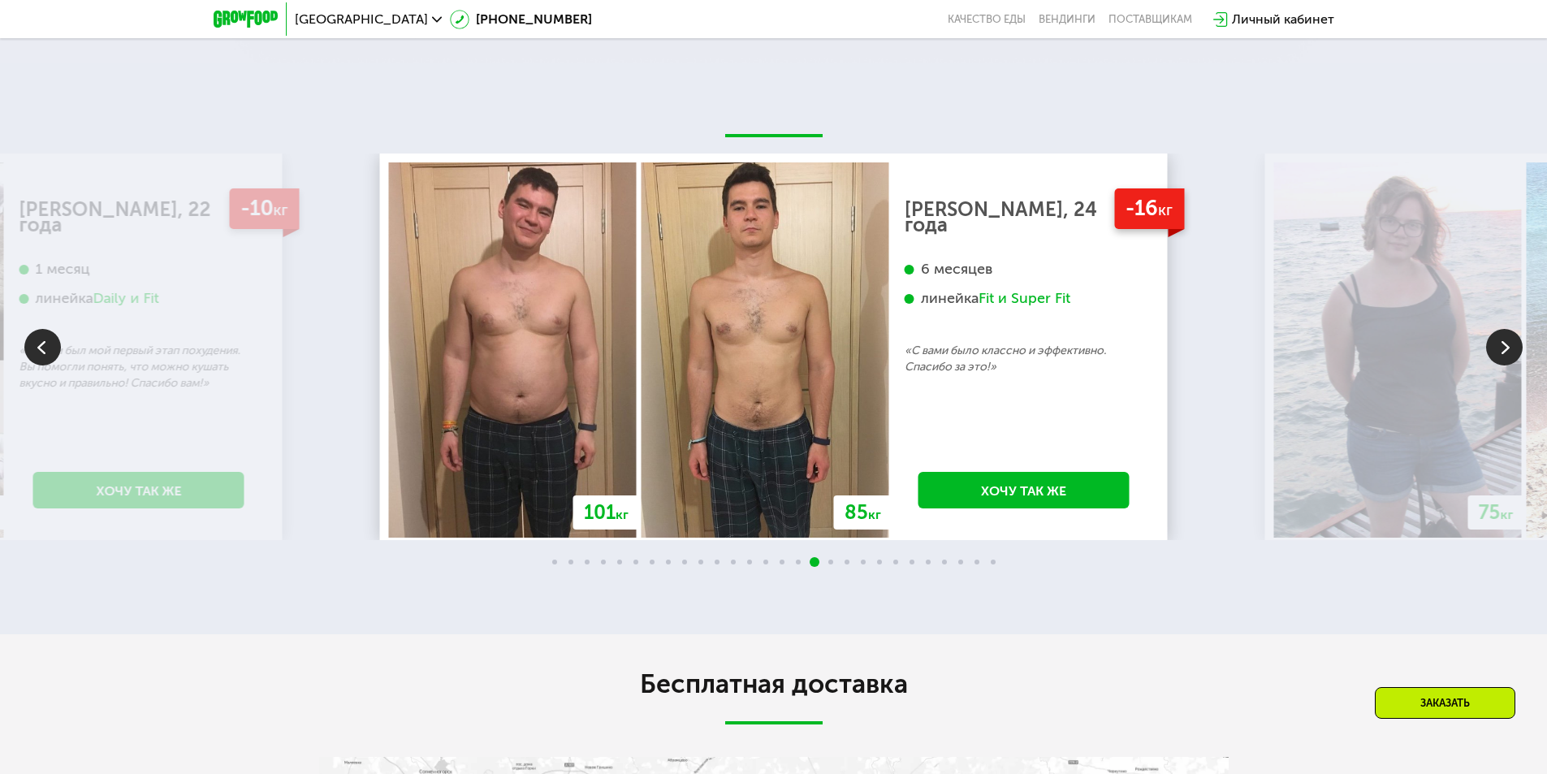
click at [1499, 353] on img at bounding box center [1505, 347] width 37 height 37
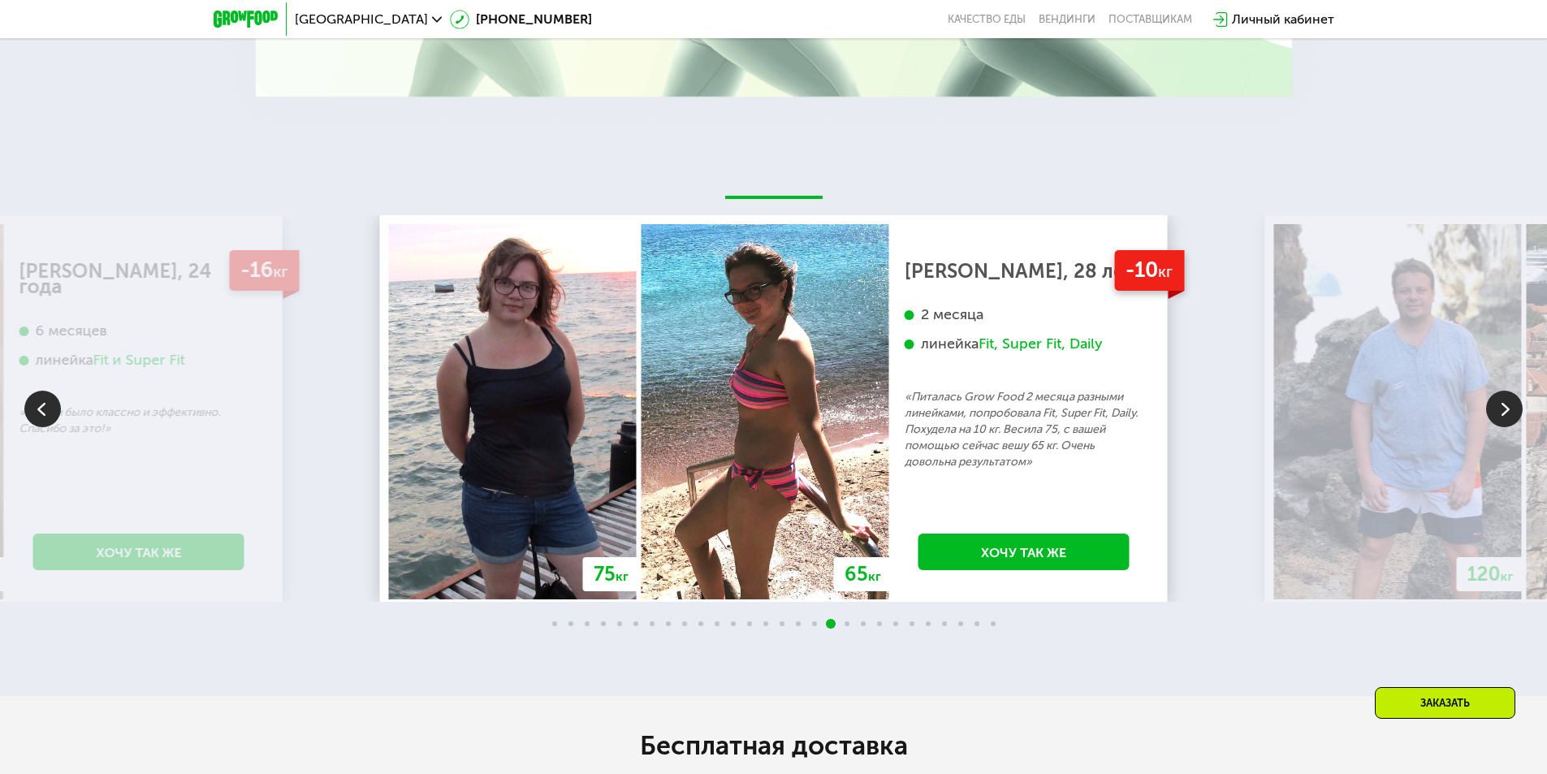
scroll to position [2027, 0]
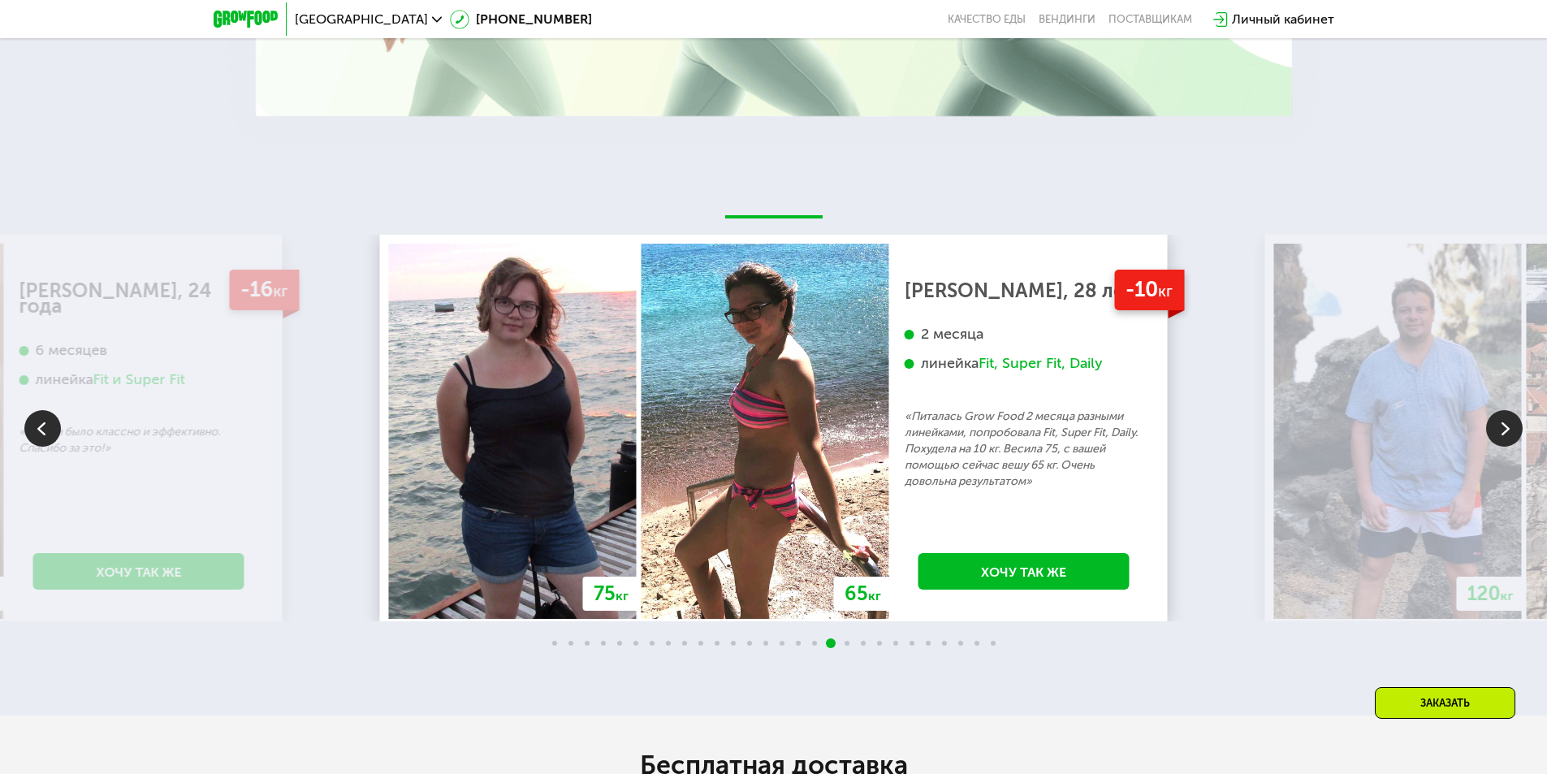
click at [1497, 428] on img at bounding box center [1505, 428] width 37 height 37
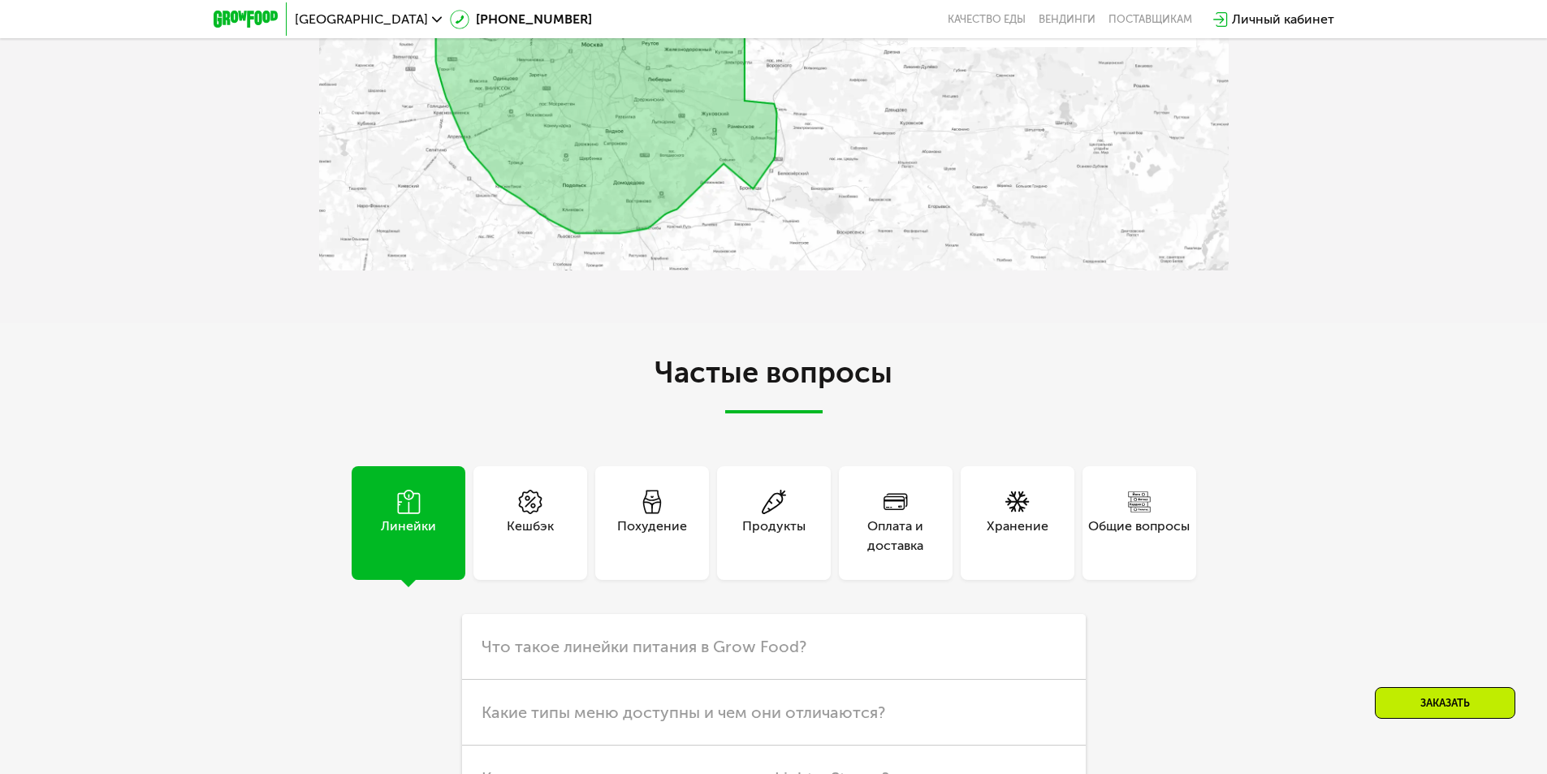
scroll to position [3002, 0]
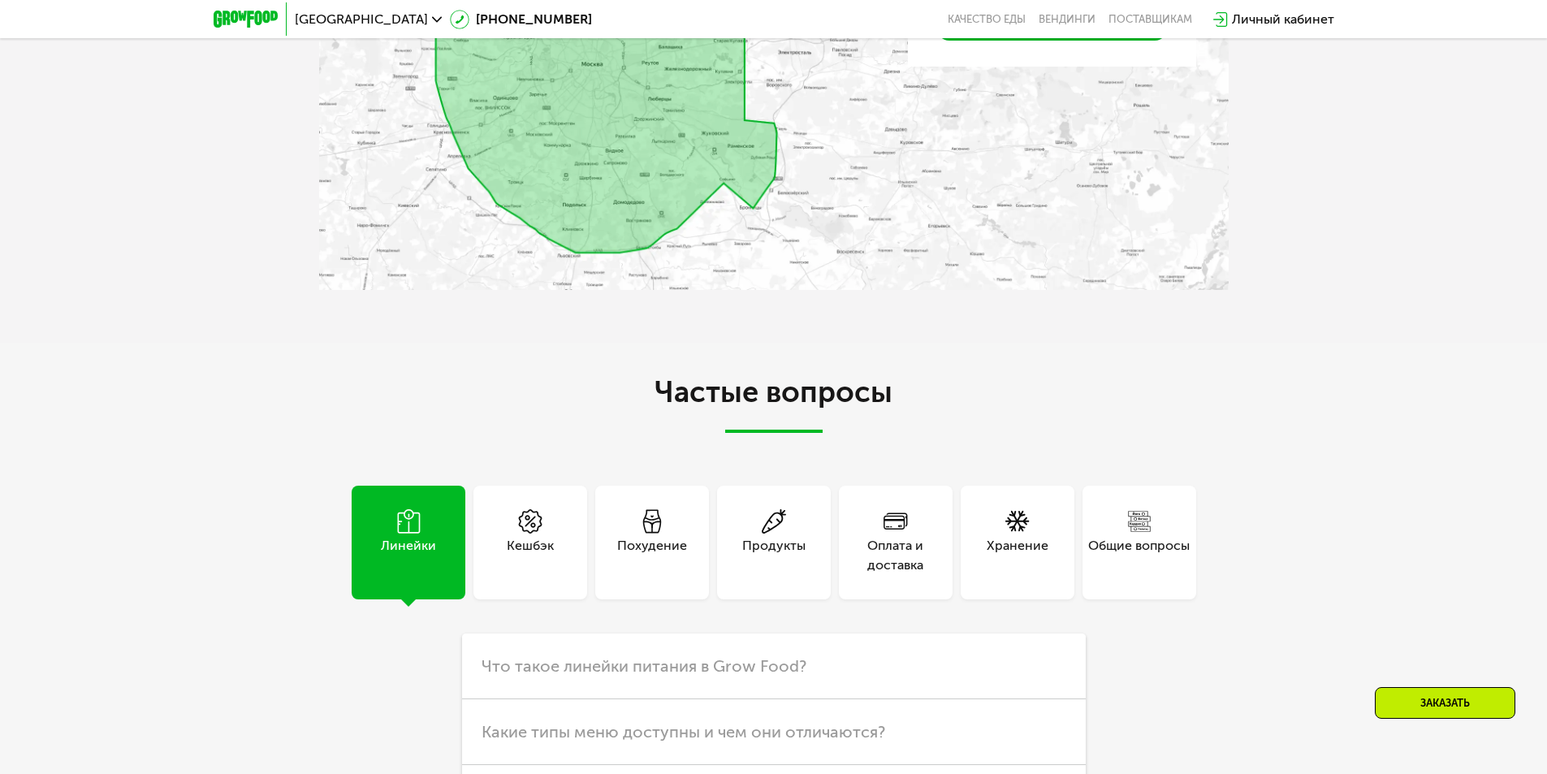
click at [654, 541] on div "Похудение" at bounding box center [652, 555] width 70 height 39
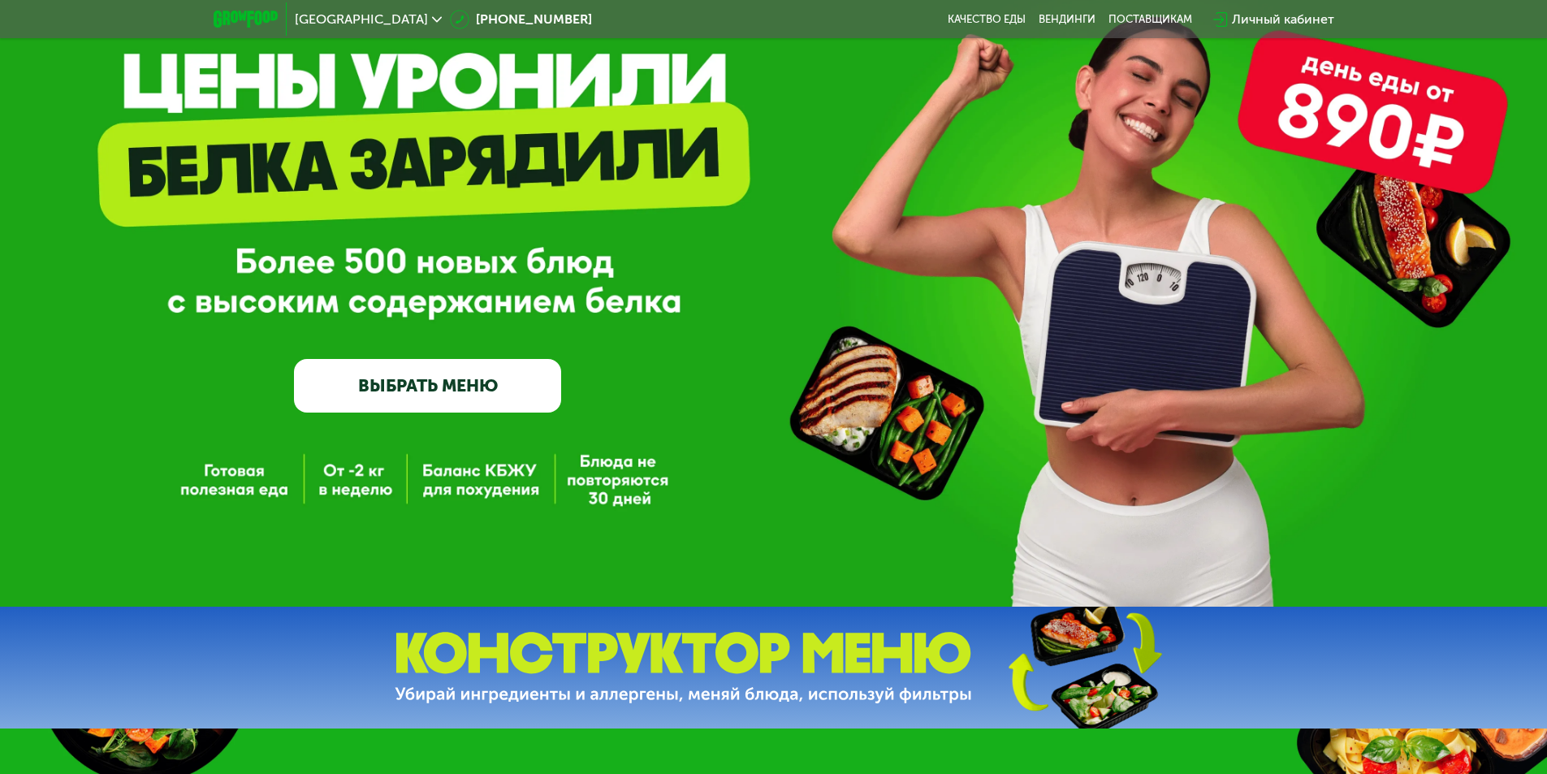
scroll to position [0, 0]
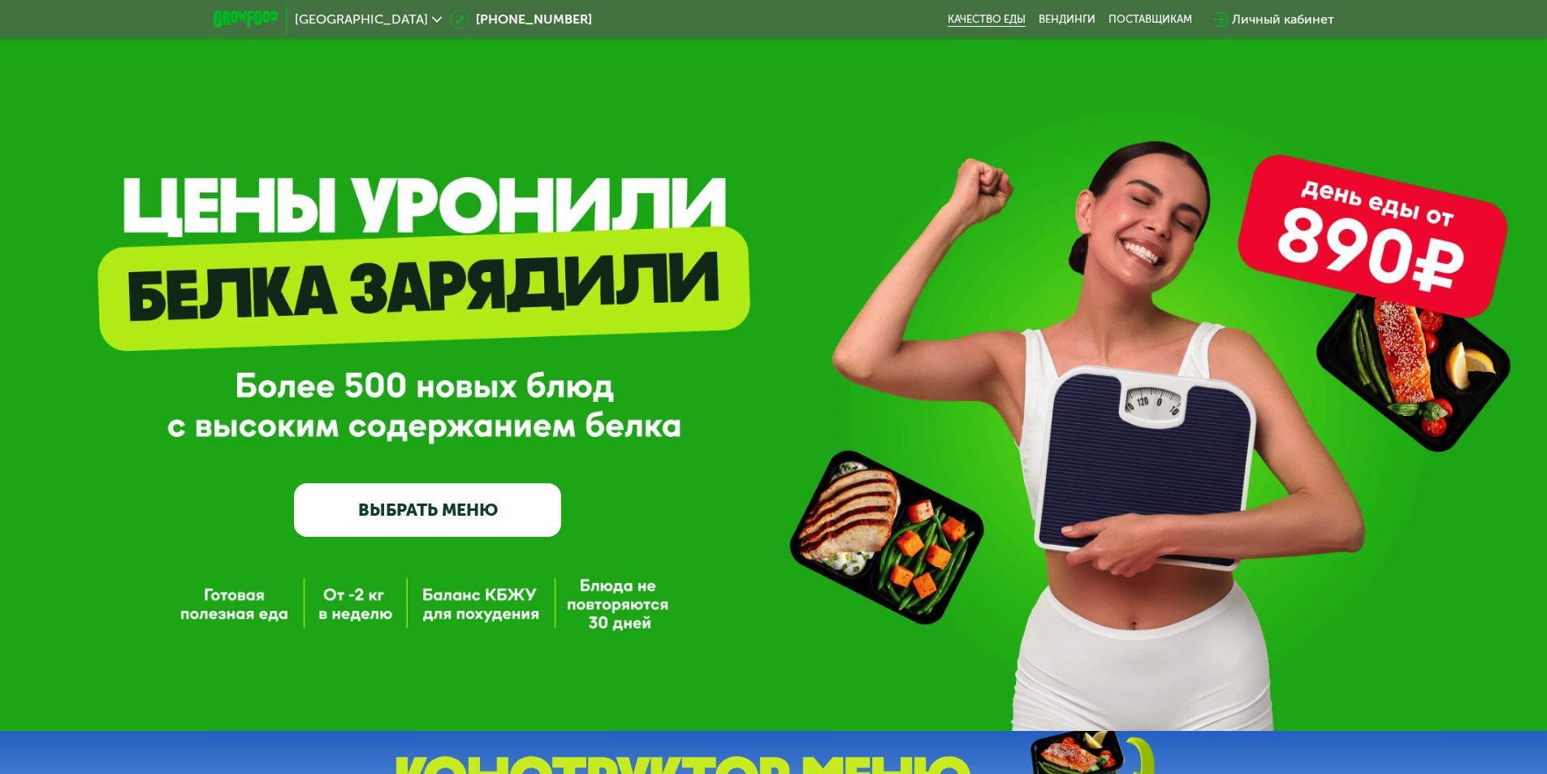
click at [972, 22] on link "Качество еды" at bounding box center [987, 19] width 78 height 13
